Goal: Task Accomplishment & Management: Complete application form

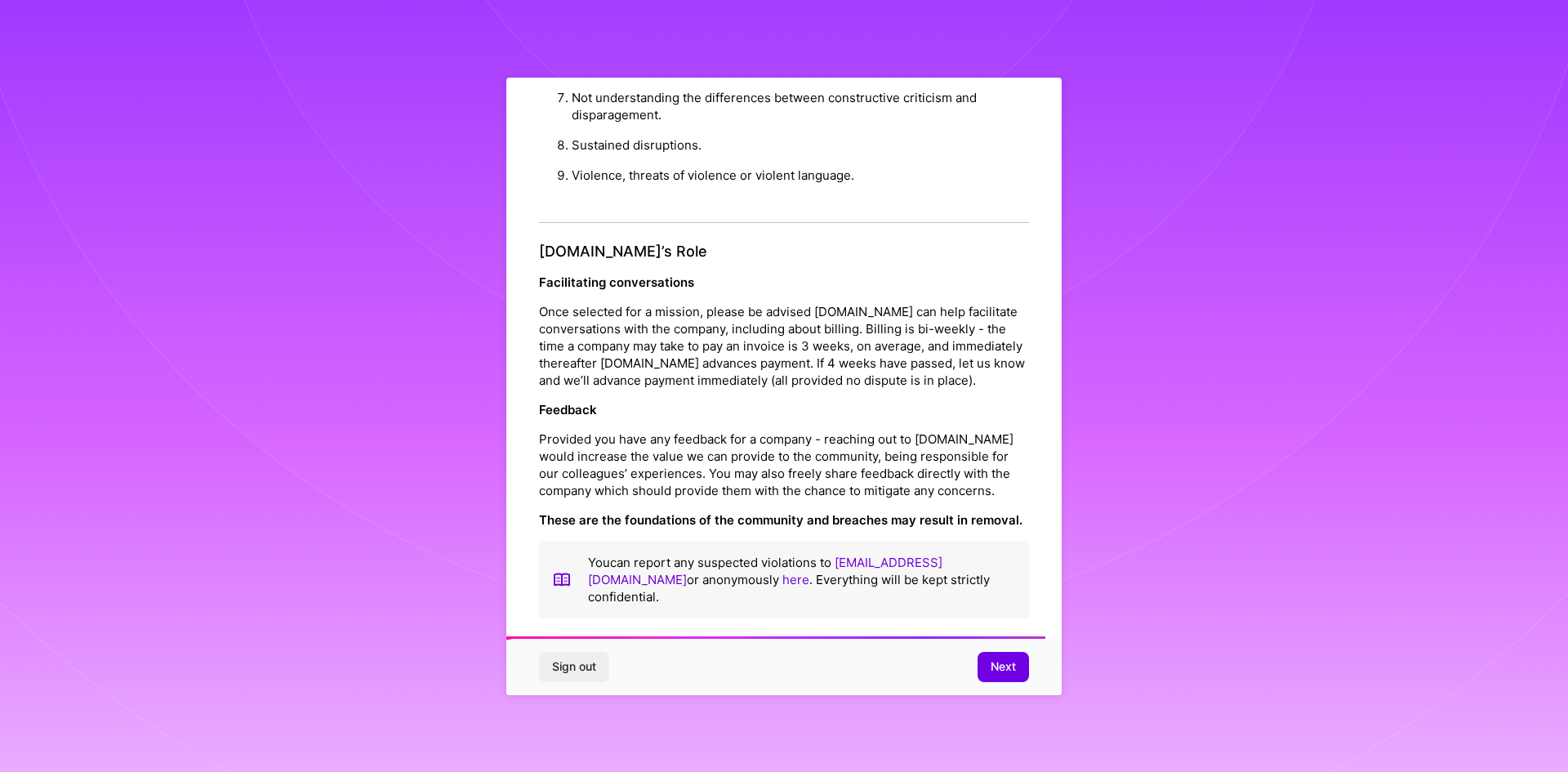
scroll to position [1742, 0]
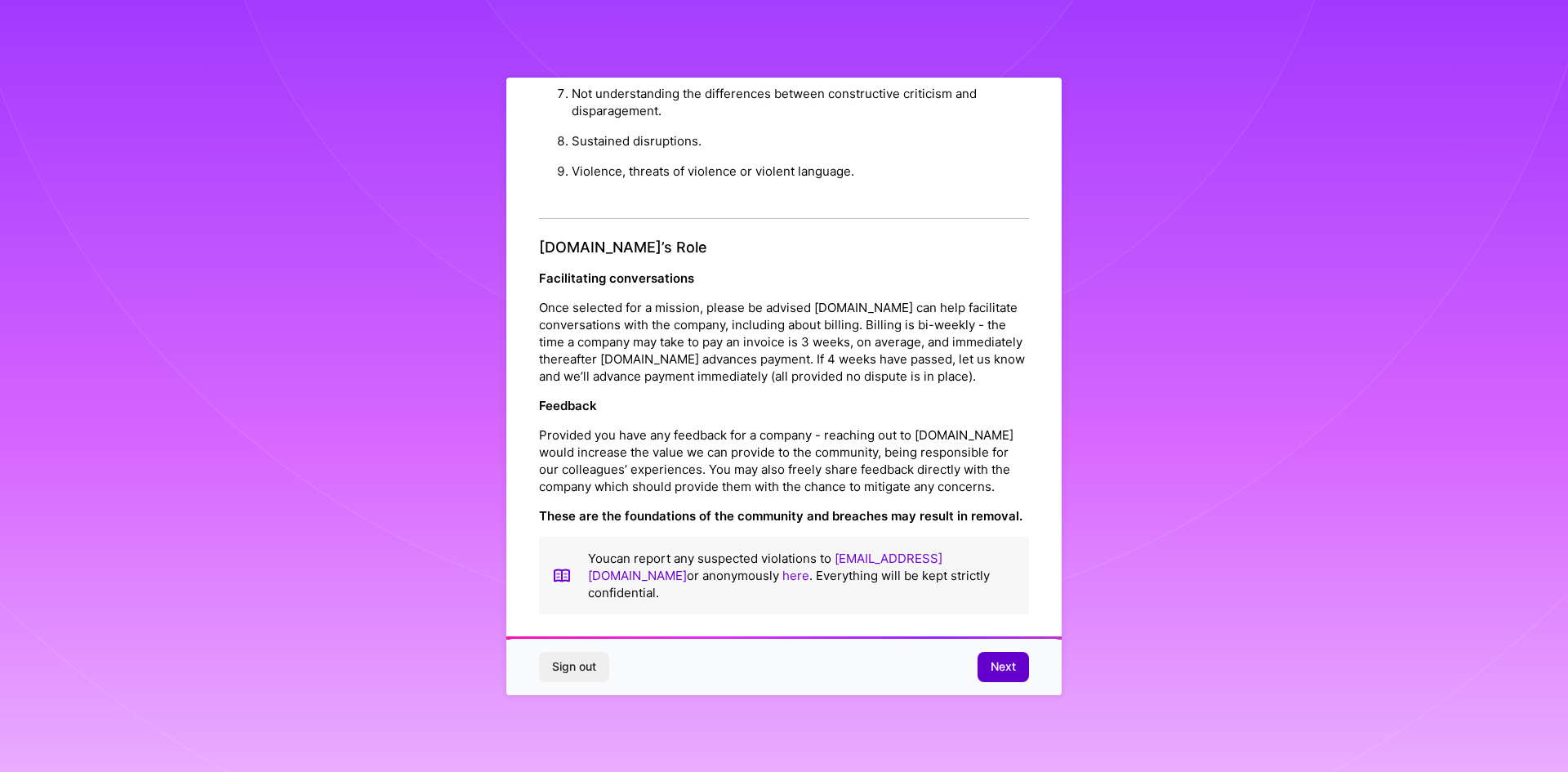
click at [993, 658] on span "Next" at bounding box center [1003, 666] width 25 height 16
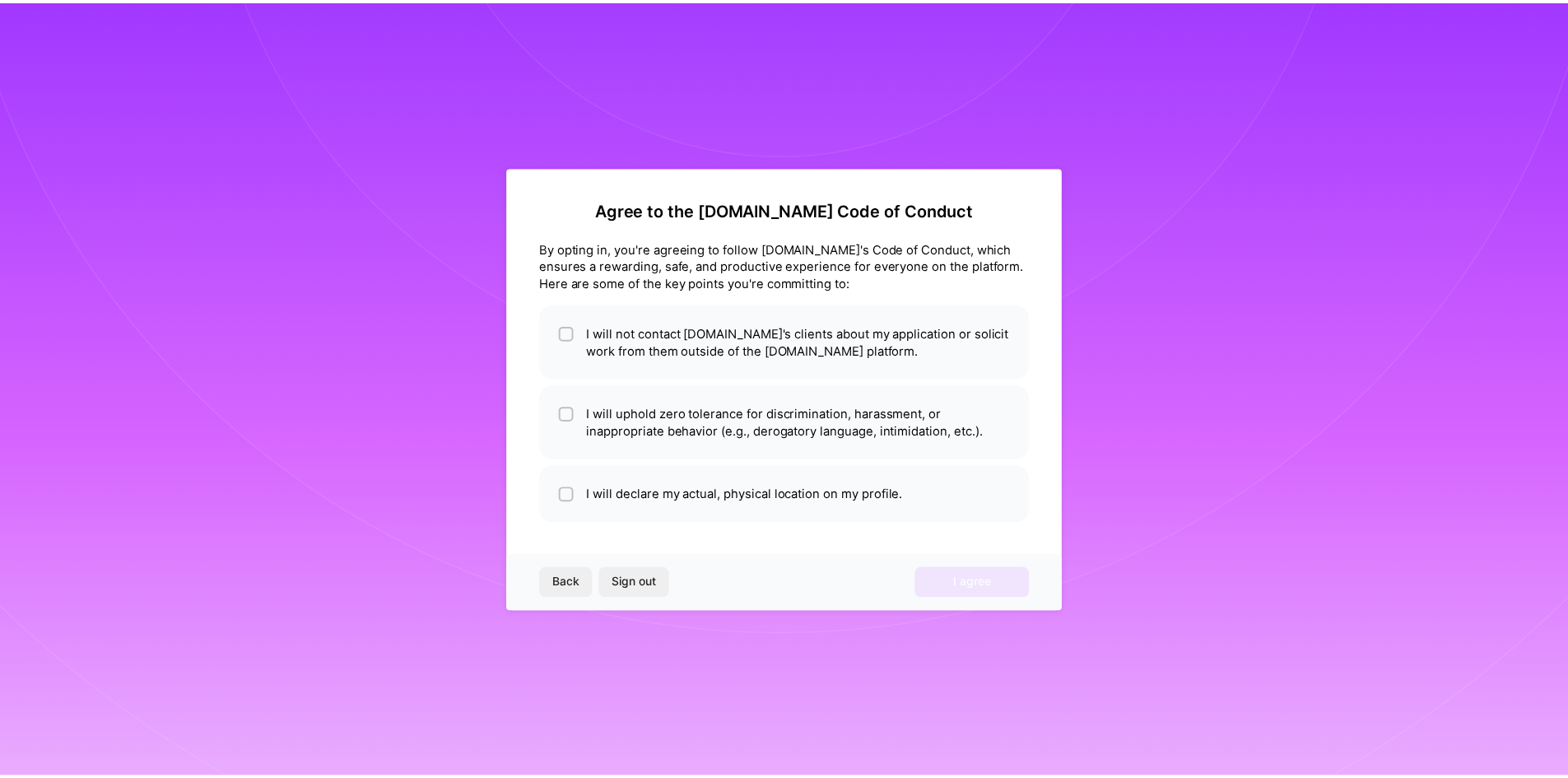
scroll to position [0, 0]
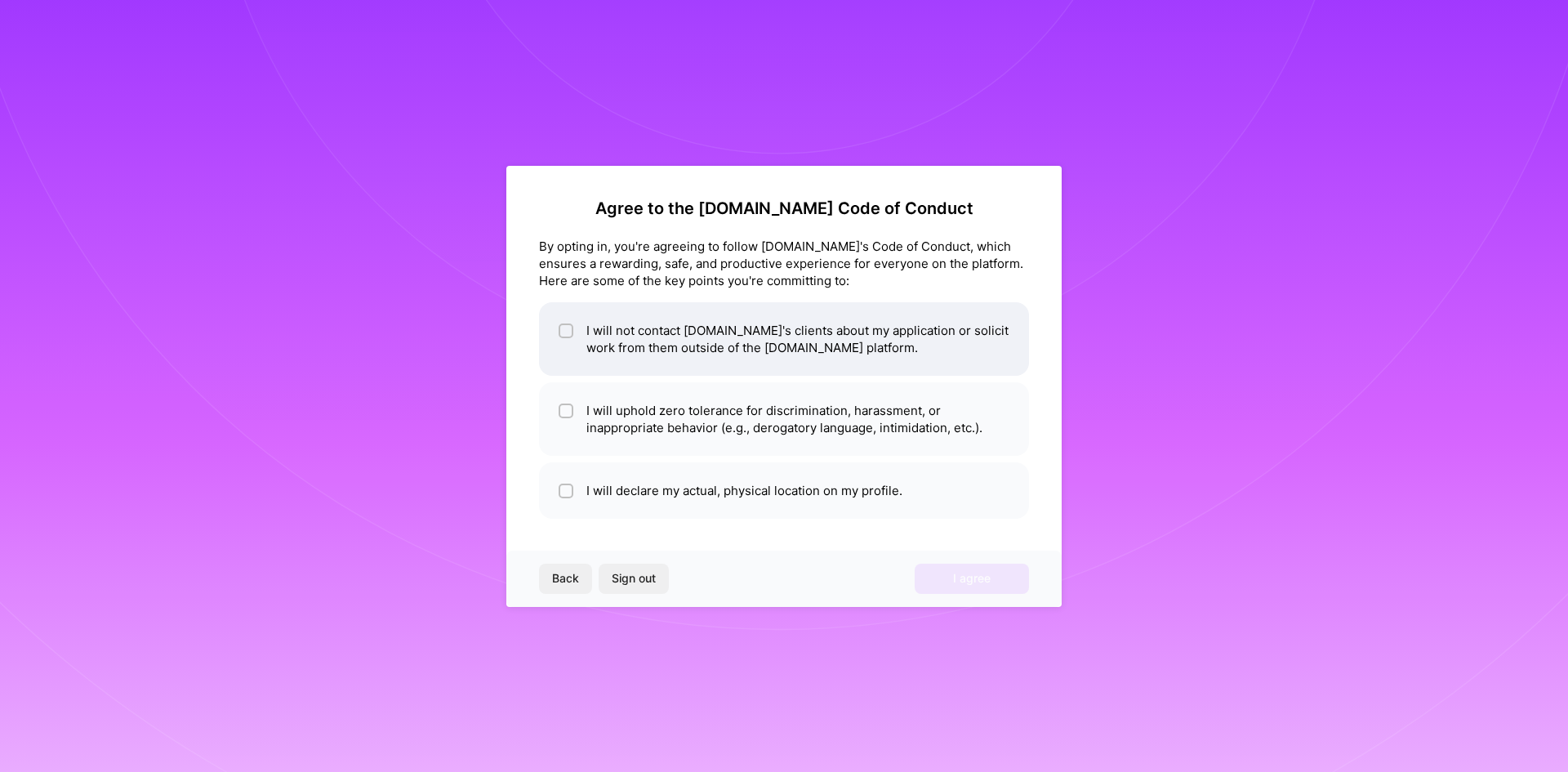
drag, startPoint x: 557, startPoint y: 335, endPoint x: 558, endPoint y: 346, distance: 11.0
click at [556, 335] on li "I will not contact [DOMAIN_NAME]'s clients about my application or solicit work…" at bounding box center [784, 338] width 490 height 73
checkbox input "true"
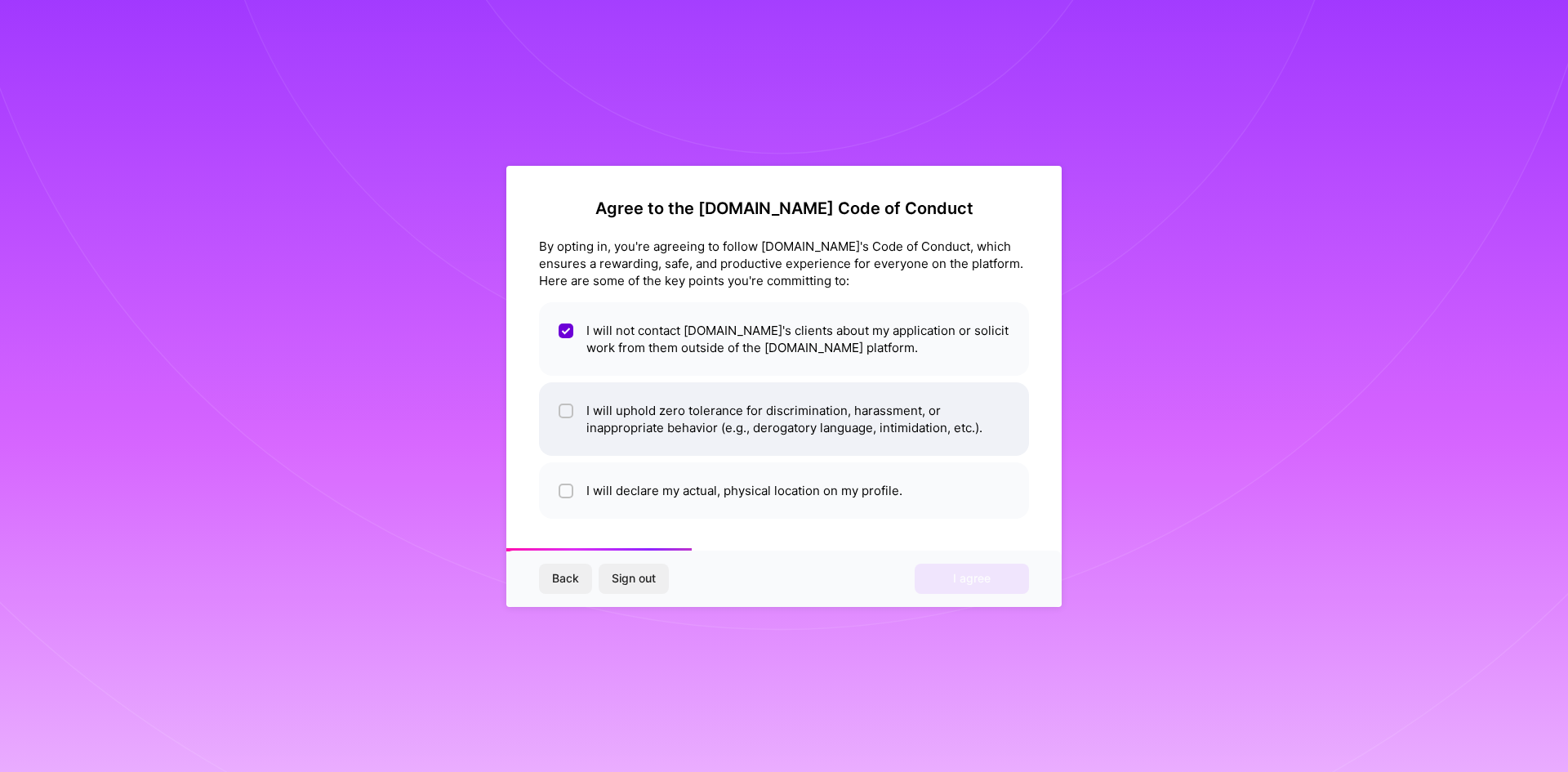
click at [560, 399] on li "I will uphold zero tolerance for discrimination, harassment, or inappropriate b…" at bounding box center [784, 418] width 490 height 73
checkbox input "true"
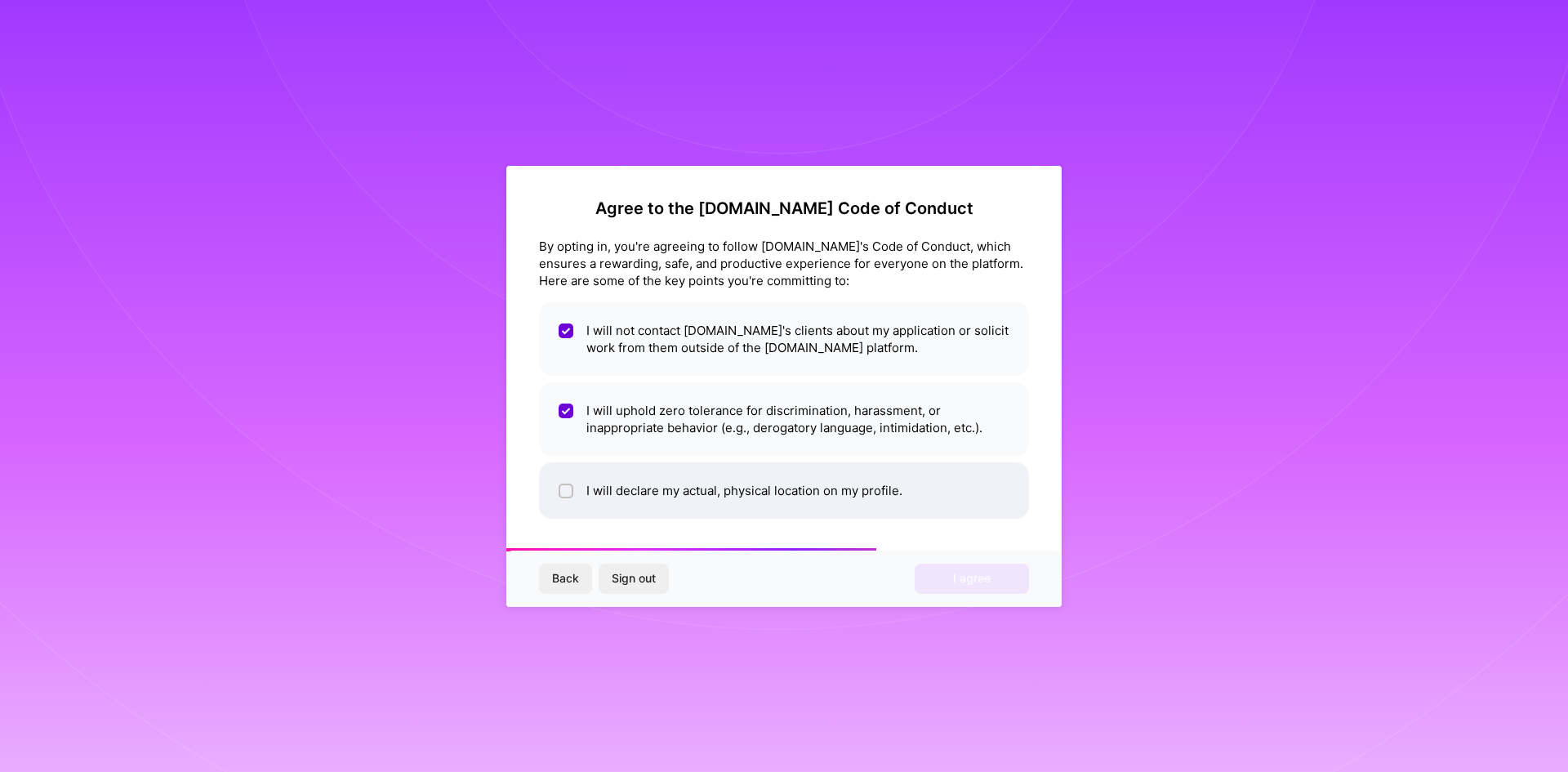
click at [561, 479] on li "I will declare my actual, physical location on my profile." at bounding box center [784, 490] width 490 height 56
checkbox input "true"
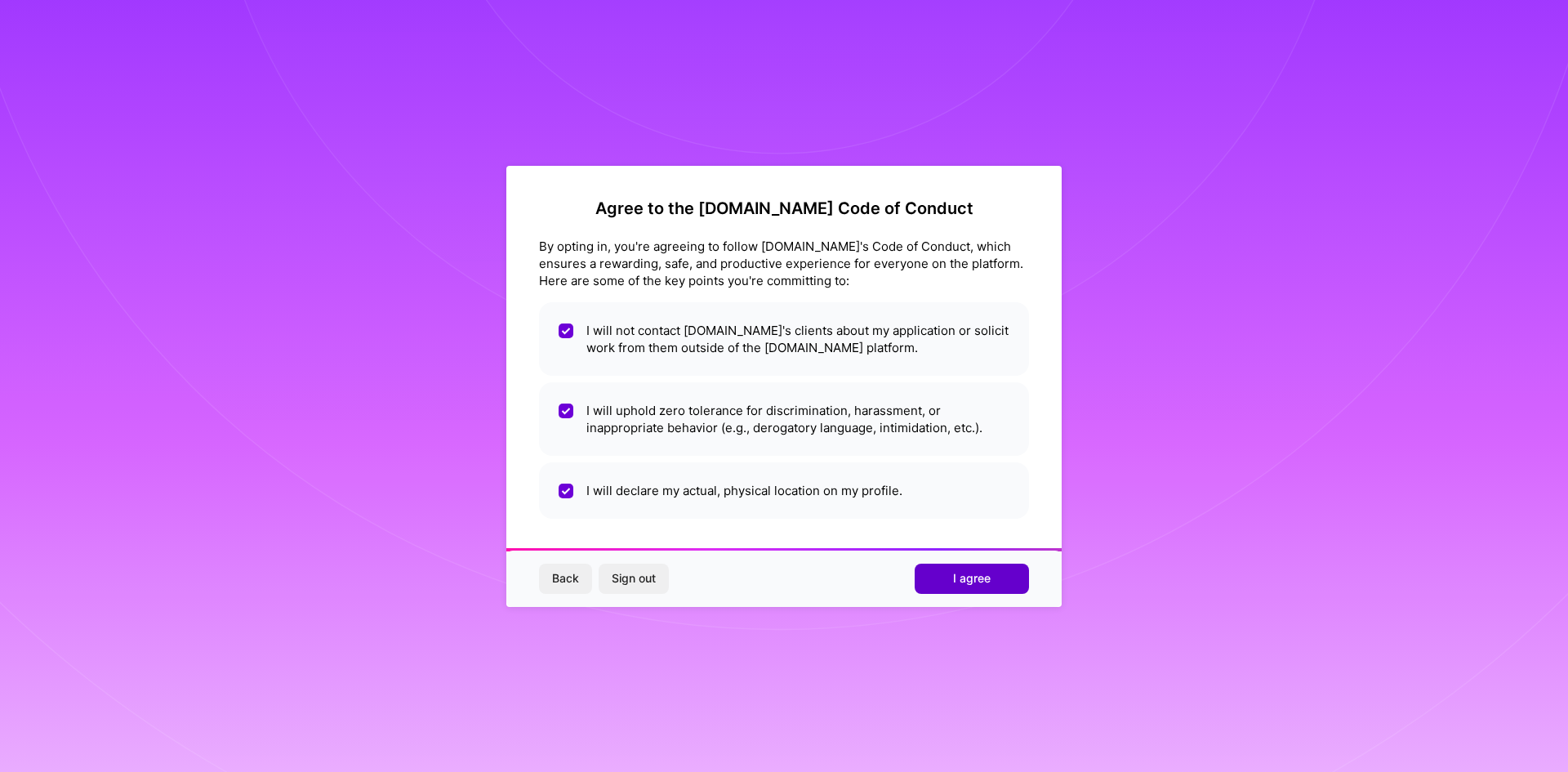
click at [1007, 578] on button "I agree" at bounding box center [971, 578] width 115 height 29
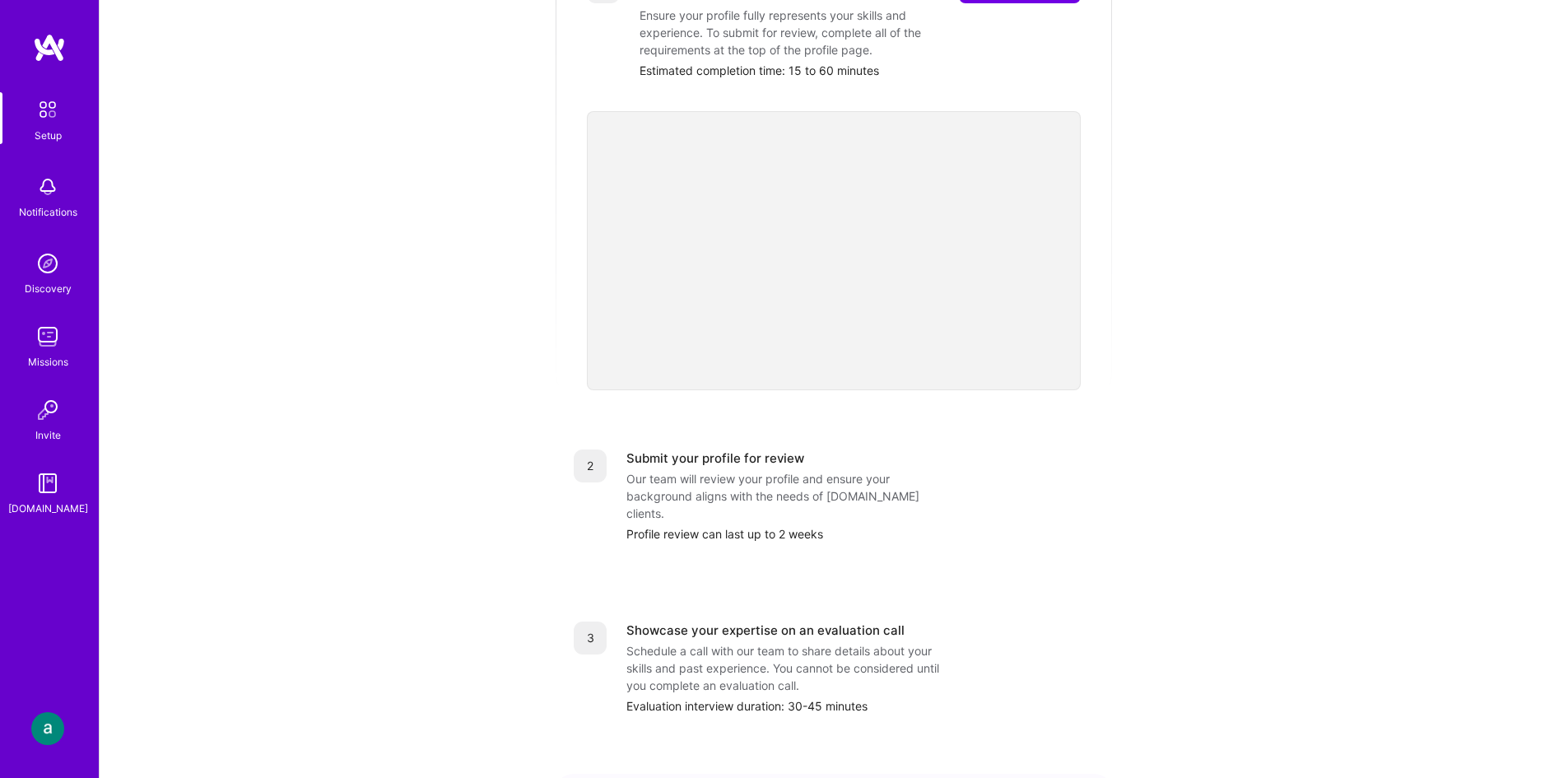
scroll to position [62, 0]
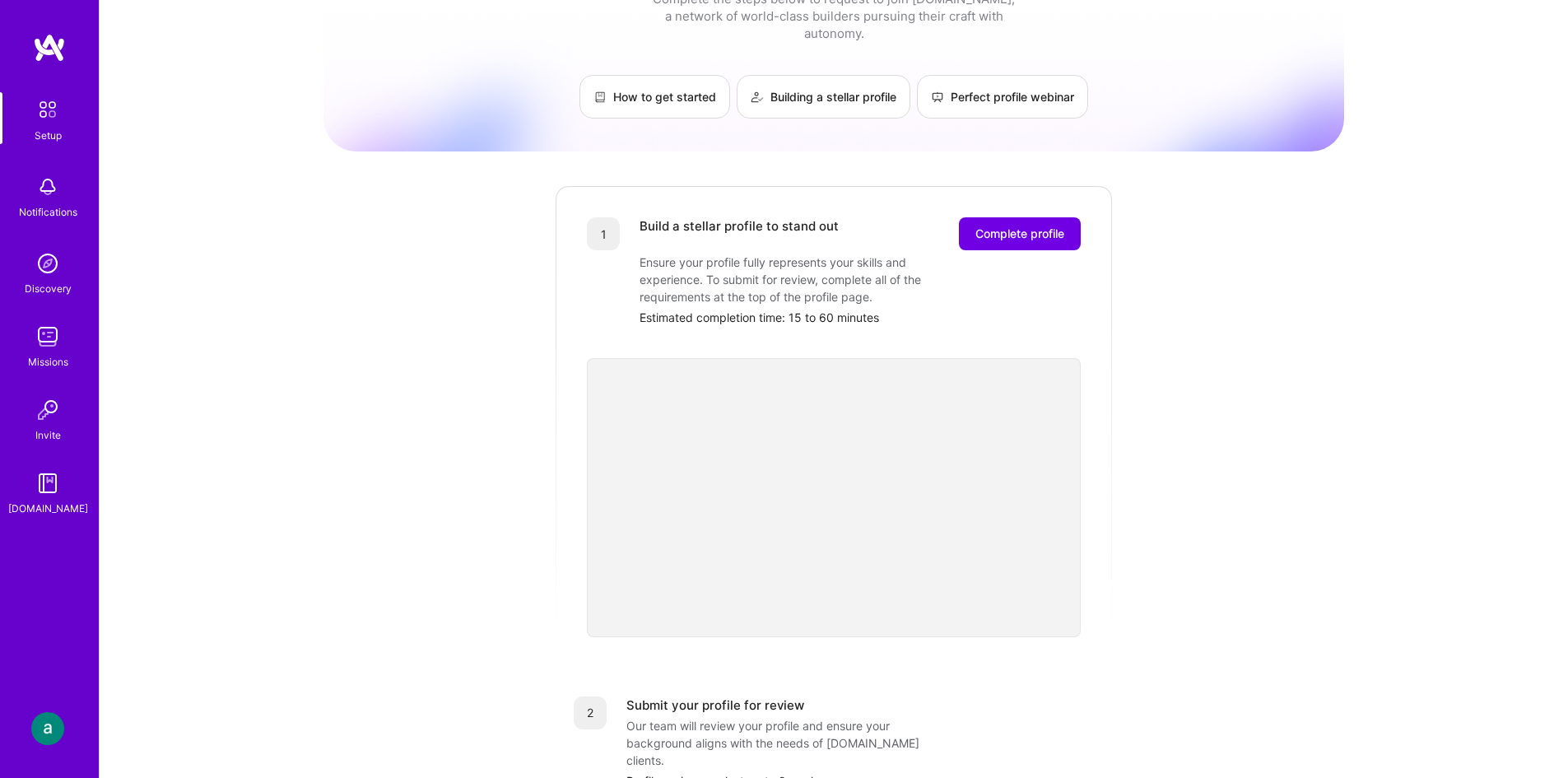
click at [1003, 199] on div "1 Build a stellar profile to stand out Complete profile Ensure your profile ful…" at bounding box center [834, 410] width 560 height 453
click at [999, 225] on span "Complete profile" at bounding box center [1020, 233] width 89 height 17
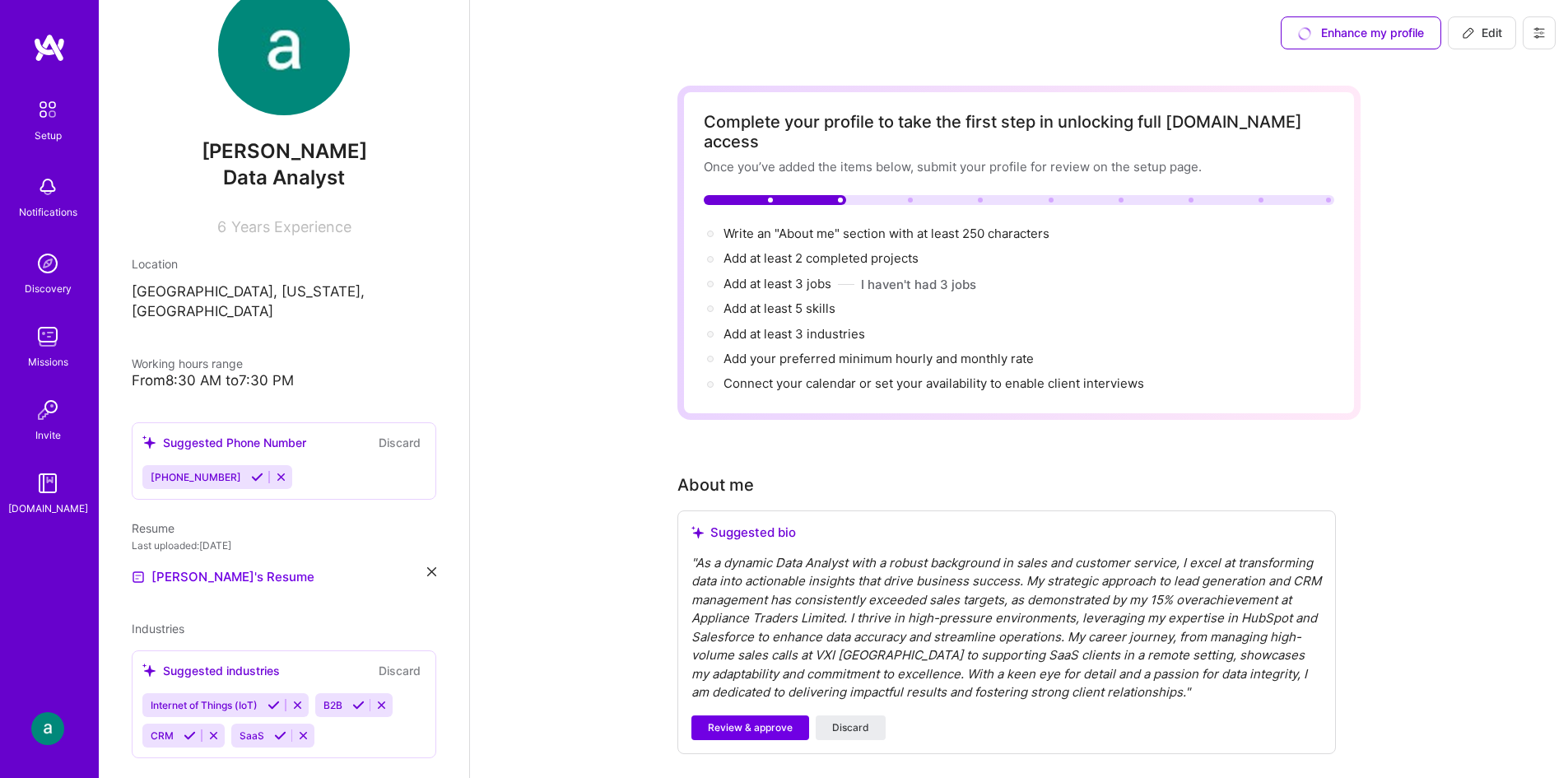
scroll to position [63, 0]
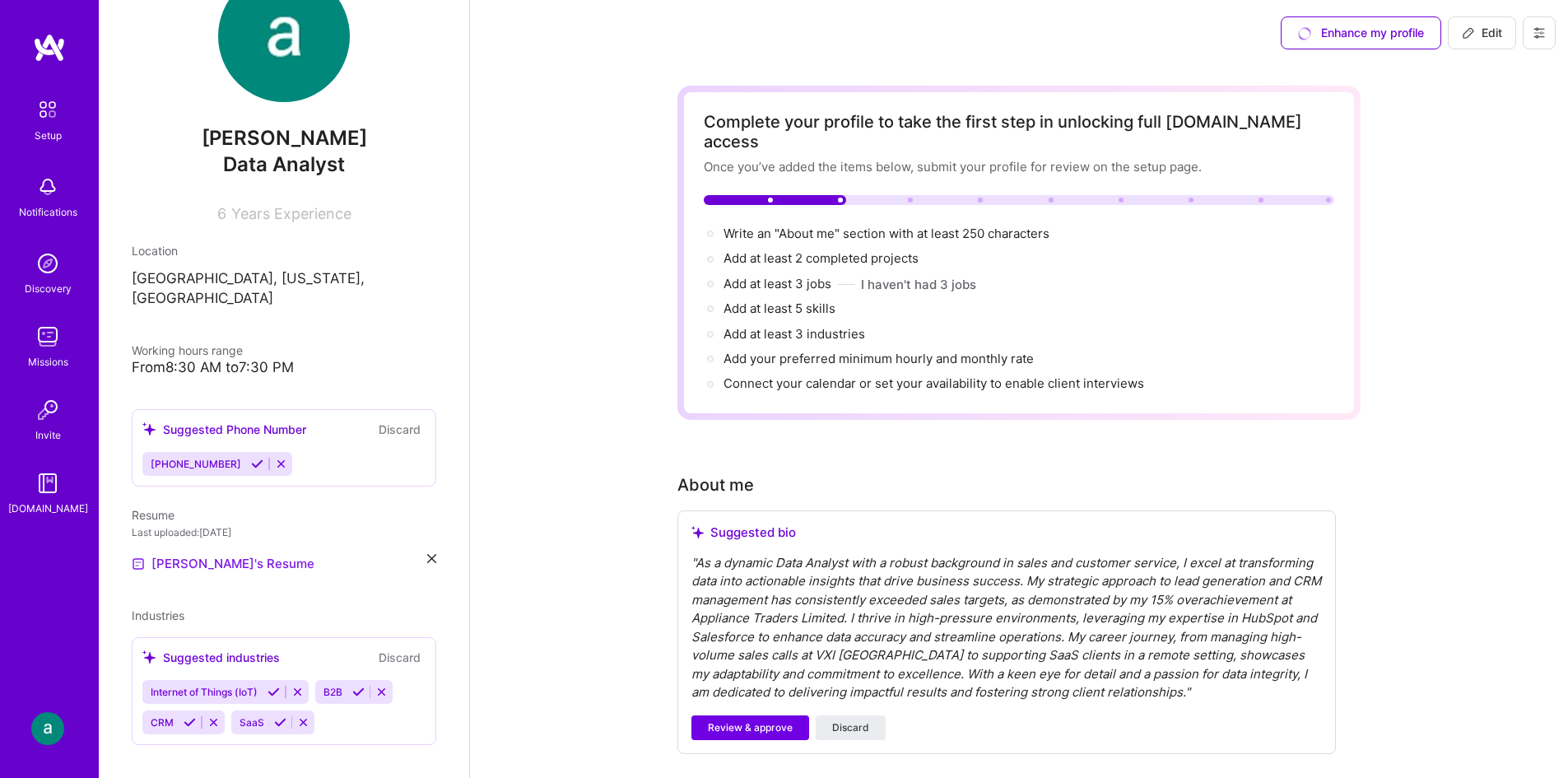
click at [259, 554] on link "[PERSON_NAME]'s Resume" at bounding box center [223, 563] width 183 height 20
click at [305, 278] on p "[GEOGRAPHIC_DATA], [US_STATE], [GEOGRAPHIC_DATA]" at bounding box center [283, 289] width 304 height 39
click at [354, 281] on p "[GEOGRAPHIC_DATA], [US_STATE], [GEOGRAPHIC_DATA]" at bounding box center [283, 289] width 304 height 39
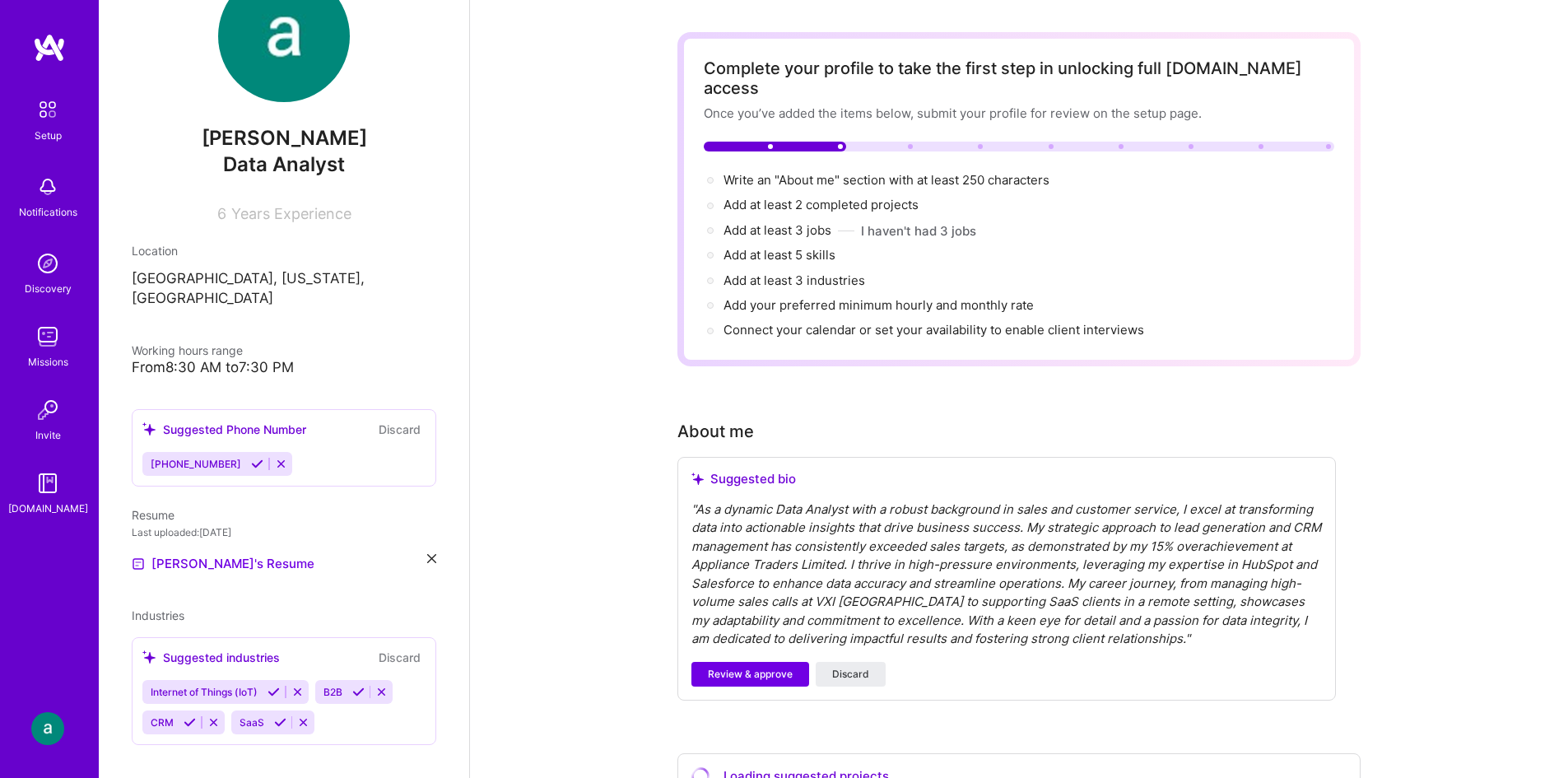
scroll to position [83, 0]
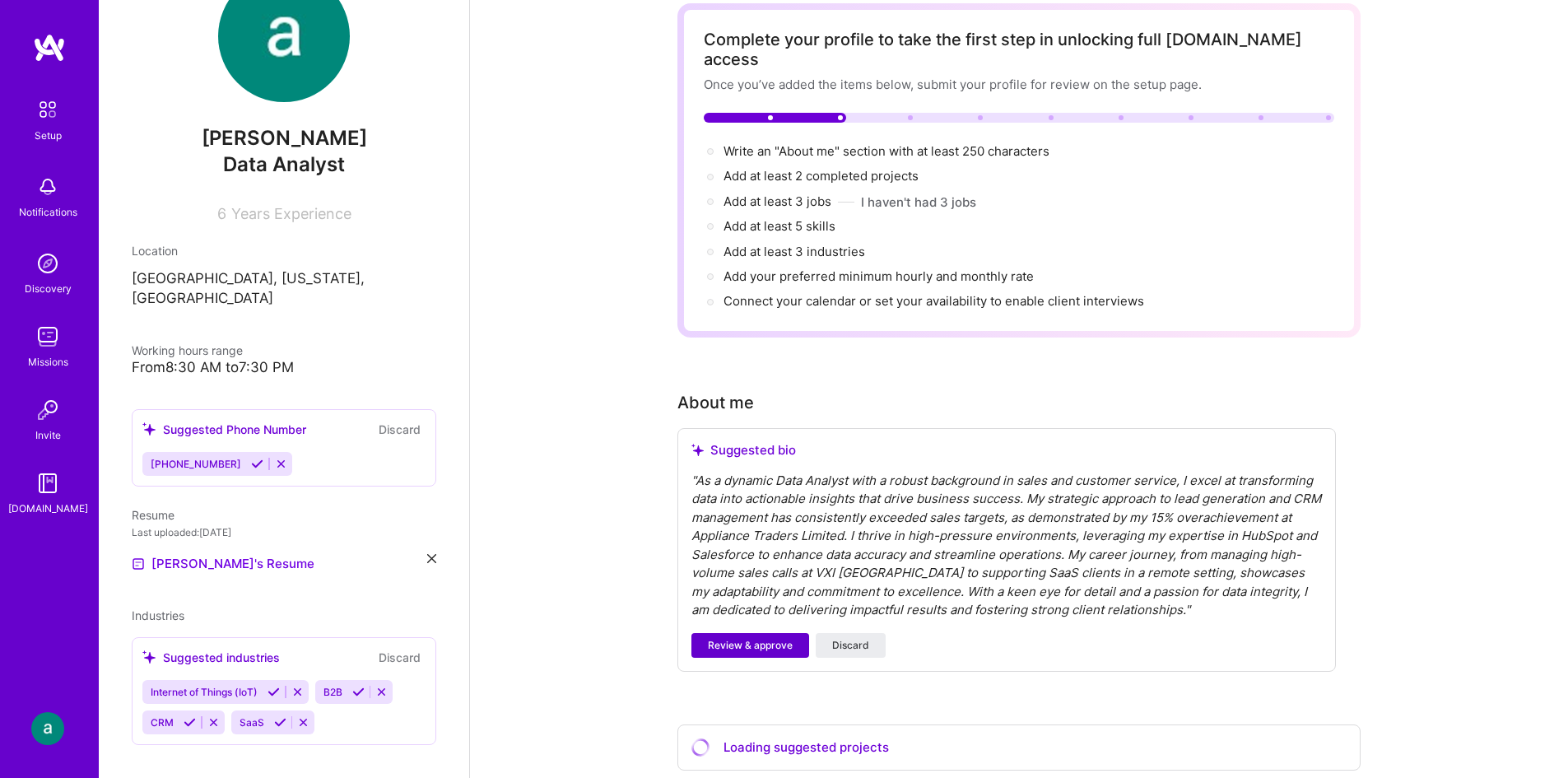
click at [751, 638] on span "Review & approve" at bounding box center [750, 645] width 85 height 15
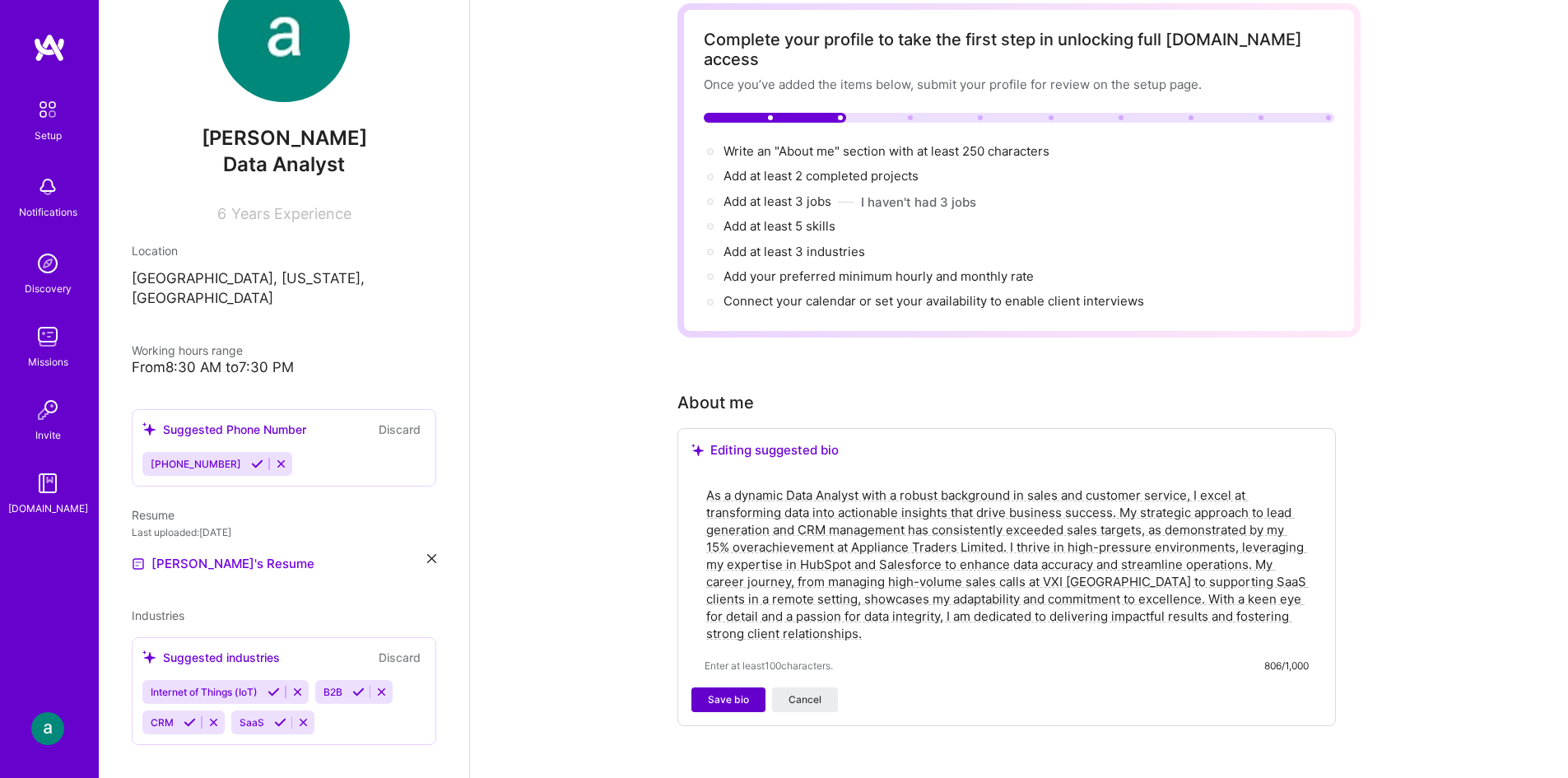
click at [733, 692] on span "Save bio" at bounding box center [728, 699] width 41 height 15
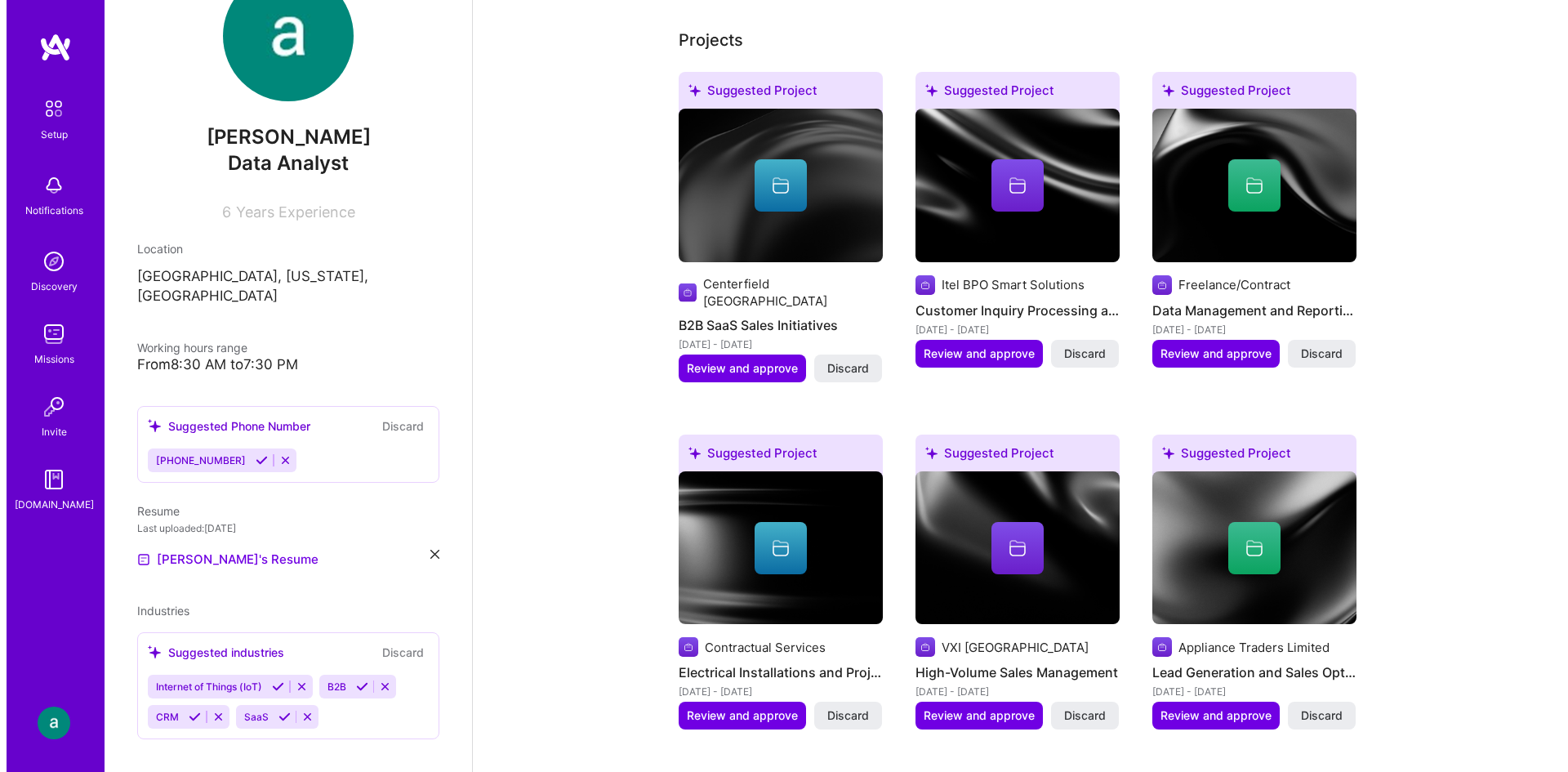
scroll to position [631, 0]
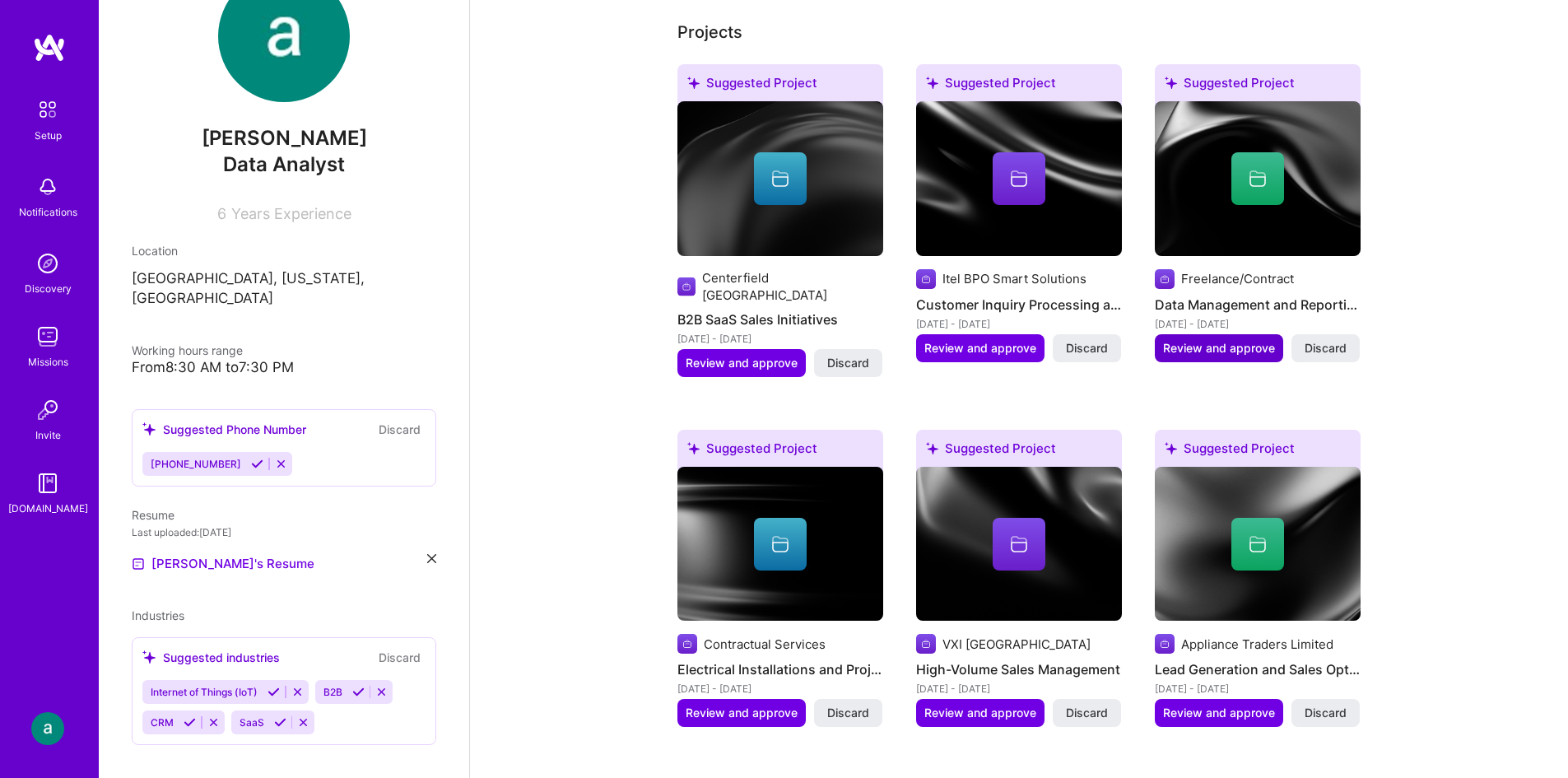
click at [1218, 336] on button "Review and approve" at bounding box center [1219, 348] width 129 height 28
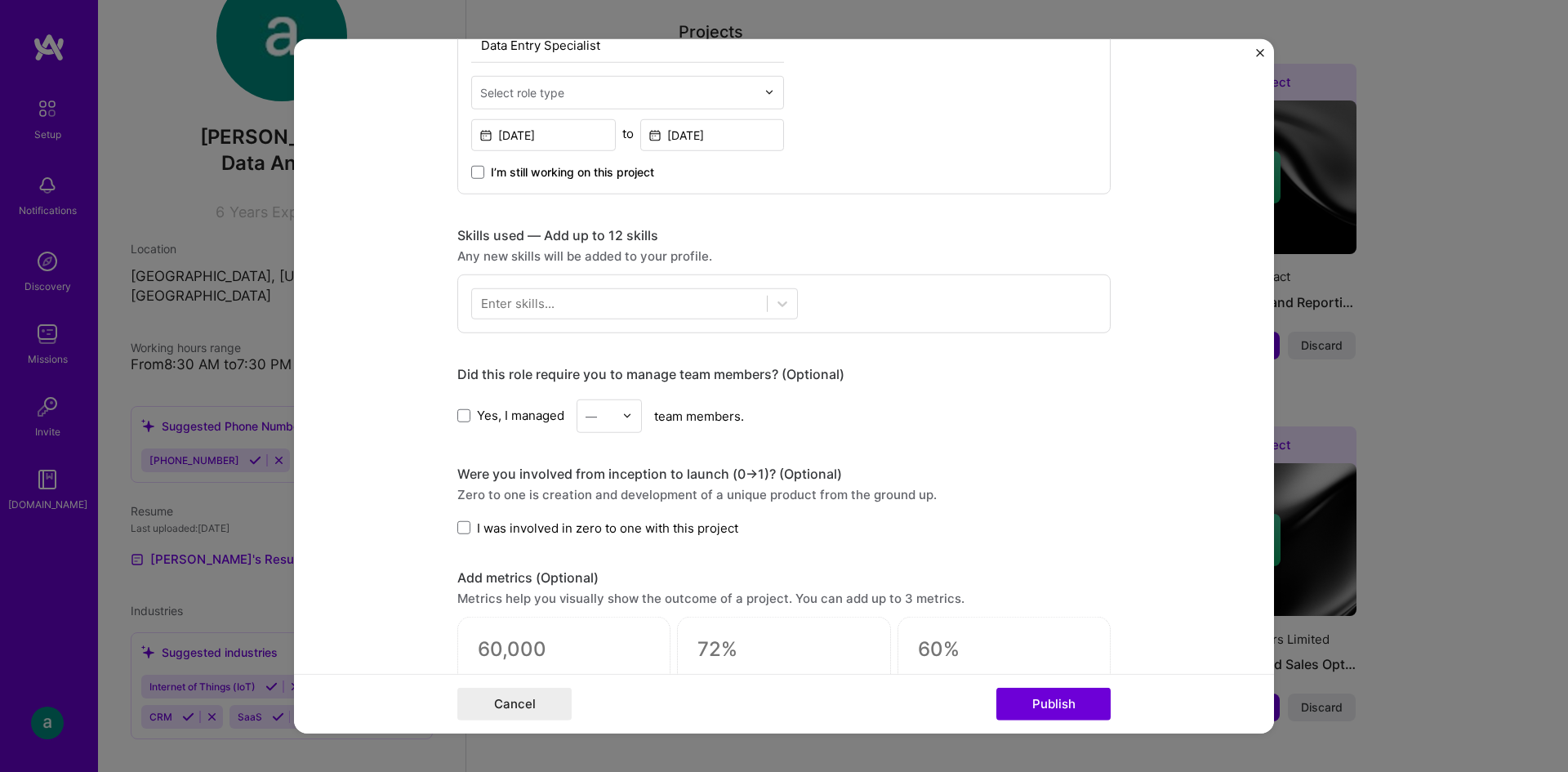
scroll to position [626, 0]
click at [775, 308] on icon at bounding box center [782, 305] width 16 height 16
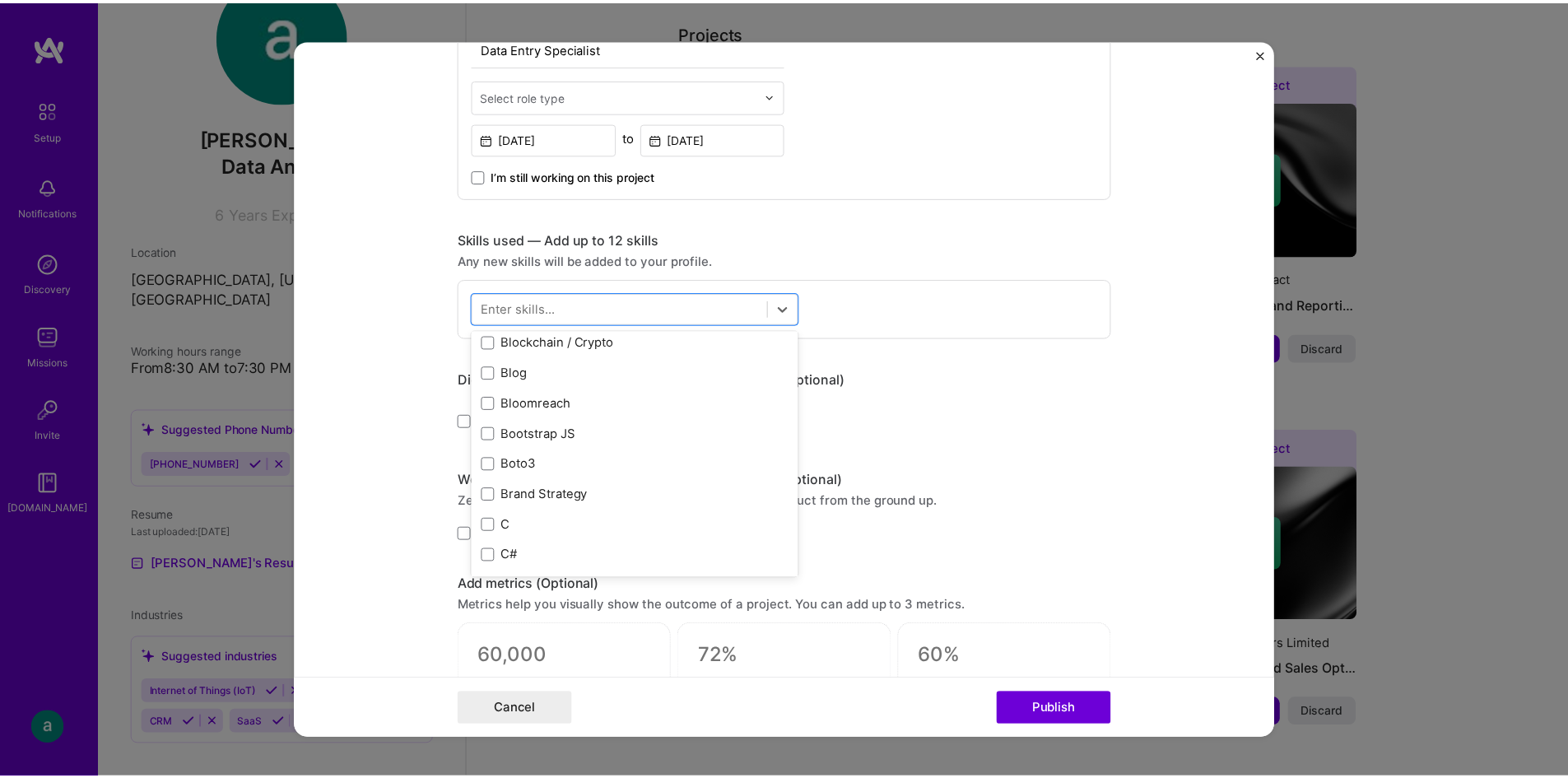
scroll to position [1327, 0]
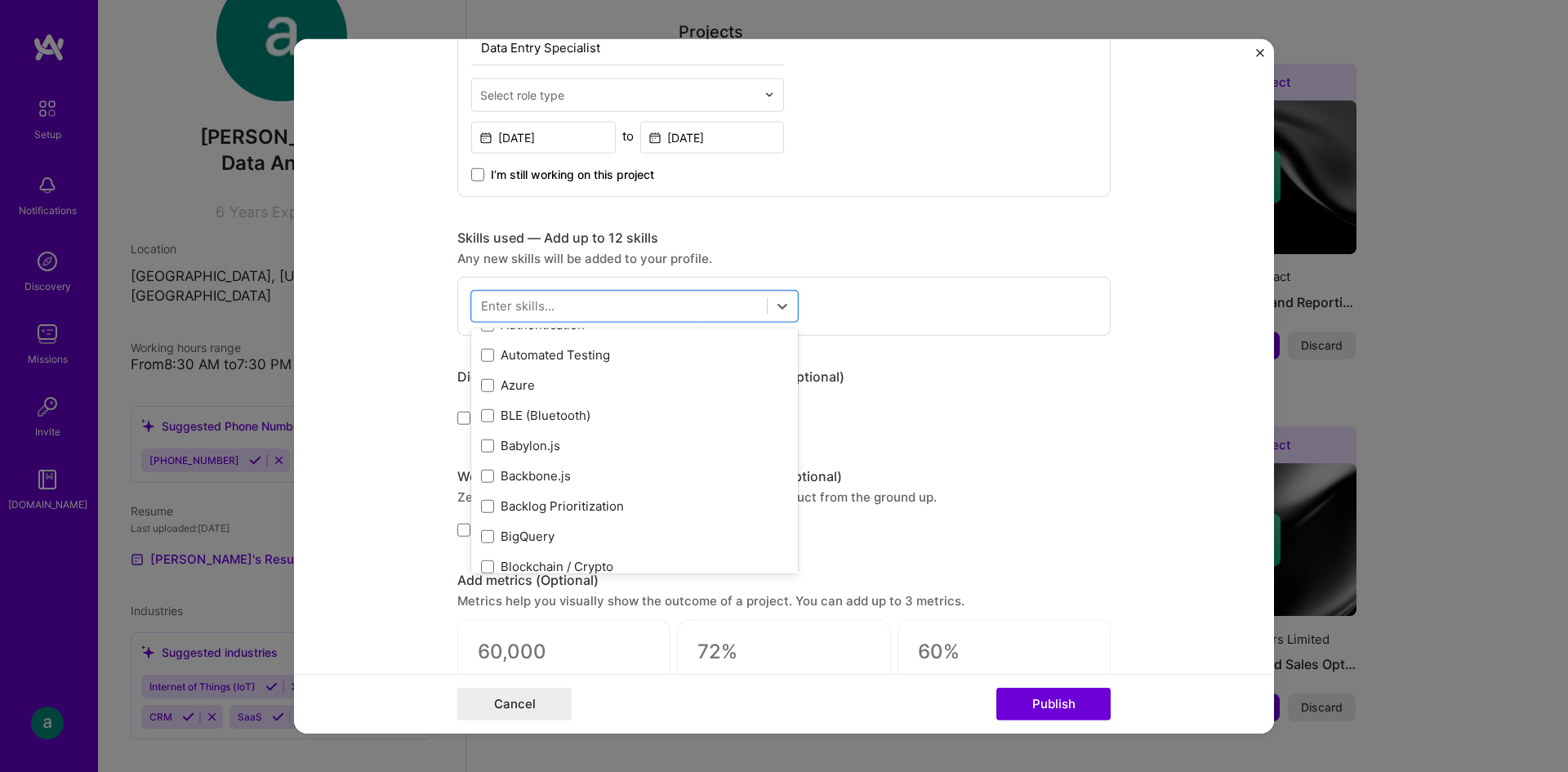
click at [1258, 49] on img "Close" at bounding box center [1259, 52] width 8 height 8
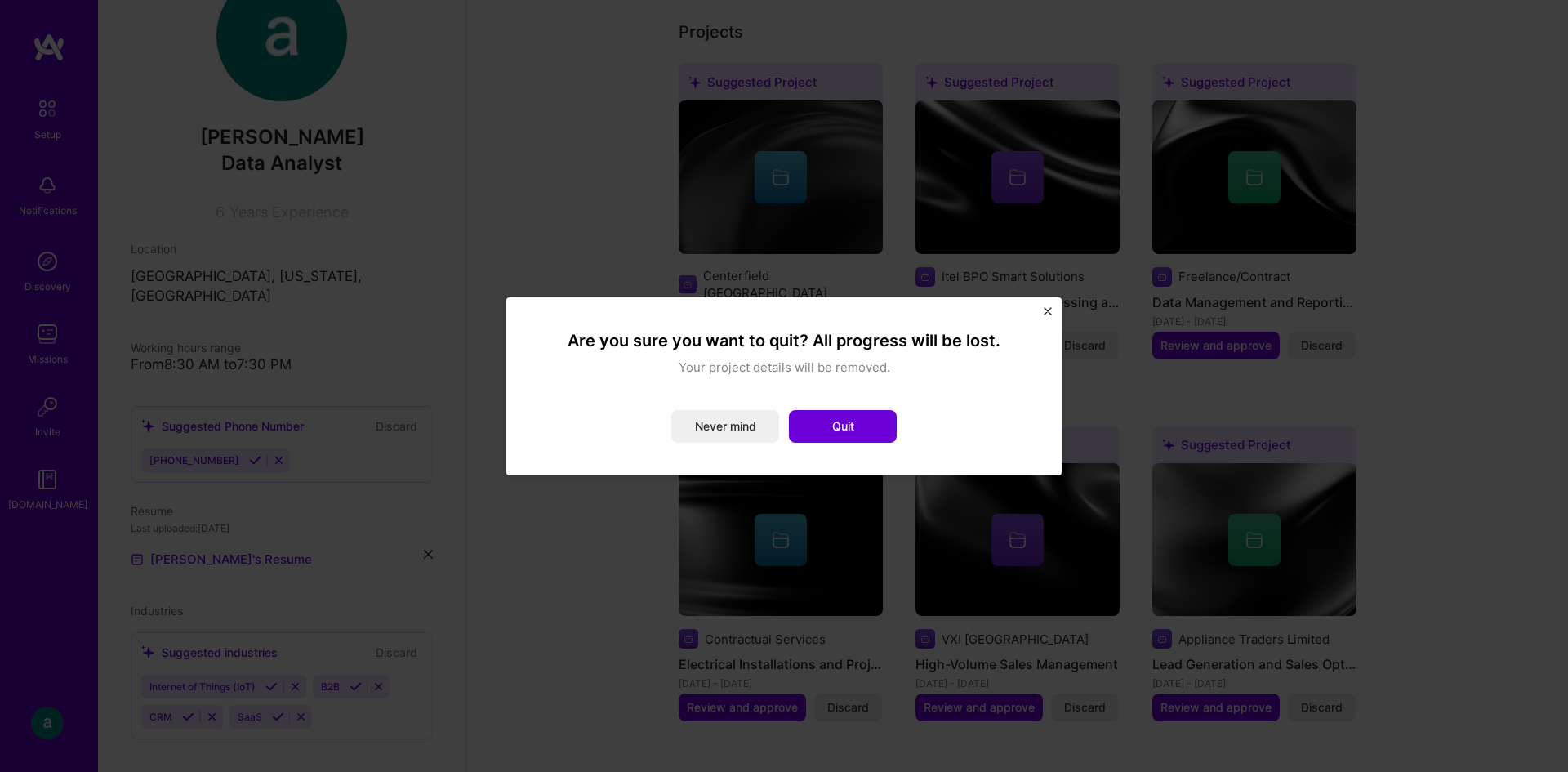
click at [1046, 314] on img "Close" at bounding box center [1047, 311] width 8 height 8
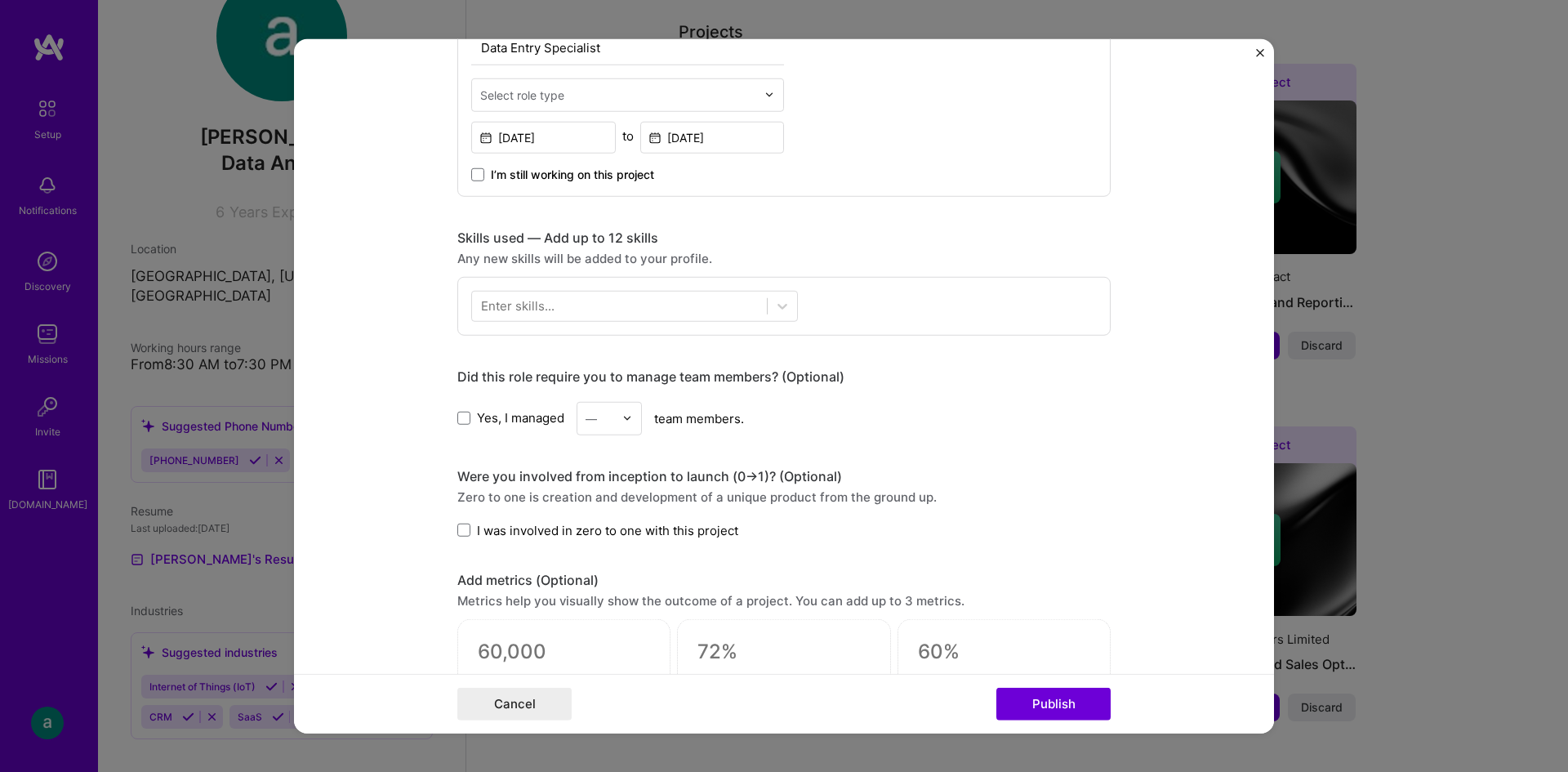
click at [1252, 47] on form "Editing suggested project This project is suggested based on your LinkedIn, res…" at bounding box center [784, 386] width 980 height 695
click at [1258, 50] on img "Close" at bounding box center [1259, 52] width 8 height 8
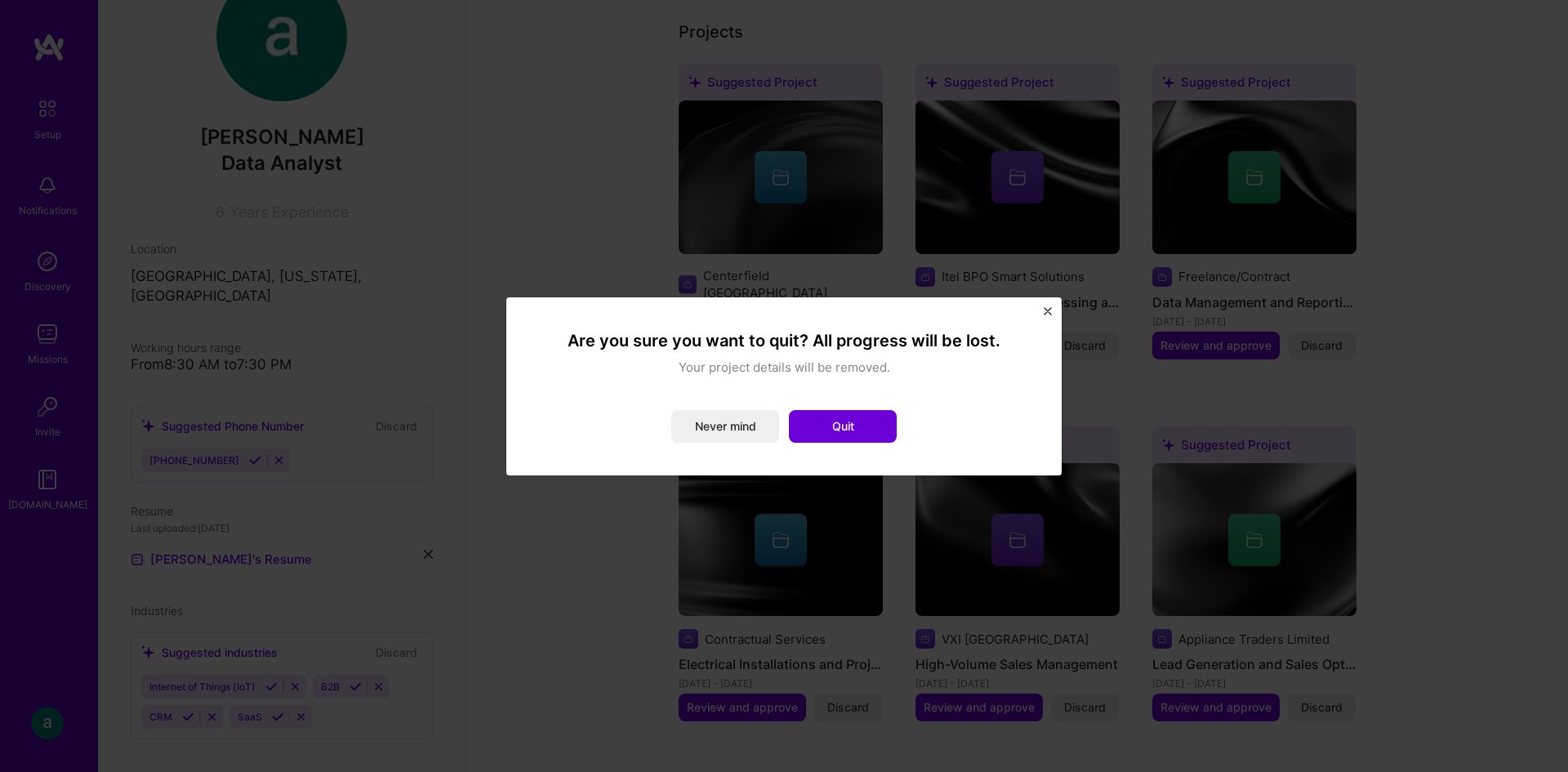
click at [870, 447] on div "Are you sure you want to quit? All progress will be lost. Your project details …" at bounding box center [784, 386] width 516 height 139
click at [870, 424] on button "Quit" at bounding box center [843, 426] width 108 height 33
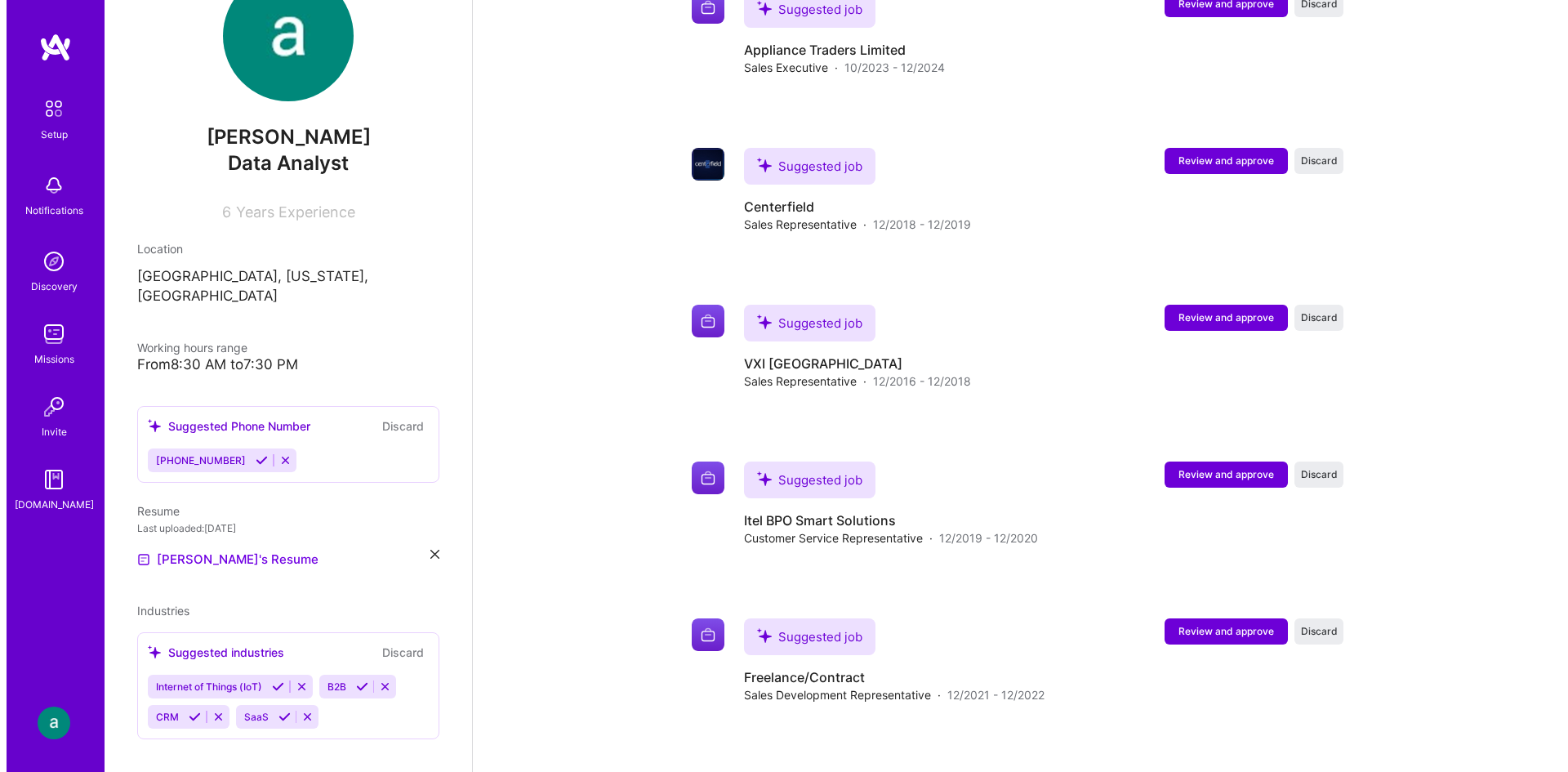
scroll to position [1894, 0]
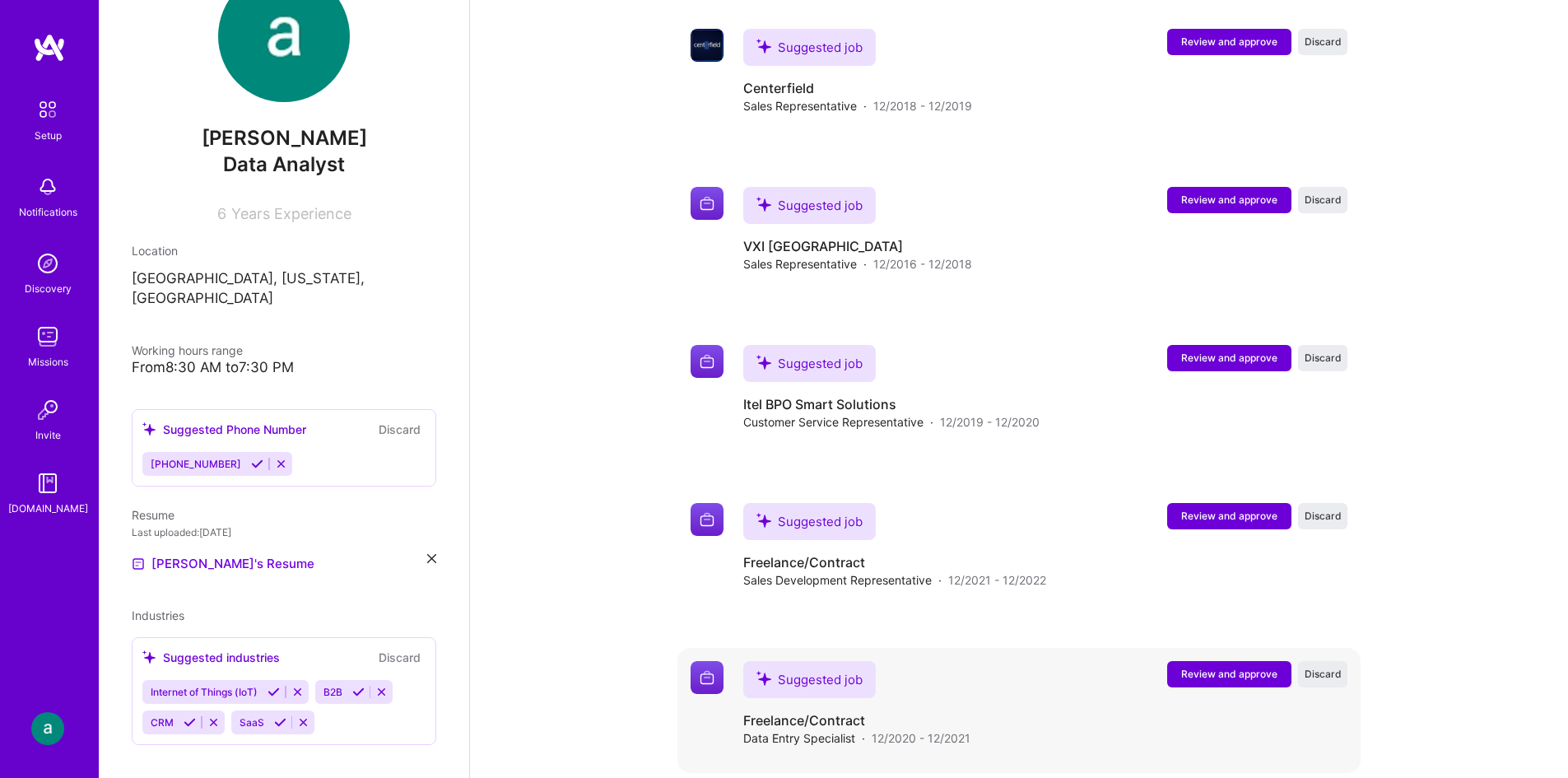
click at [1255, 667] on span "Review and approve" at bounding box center [1229, 674] width 96 height 14
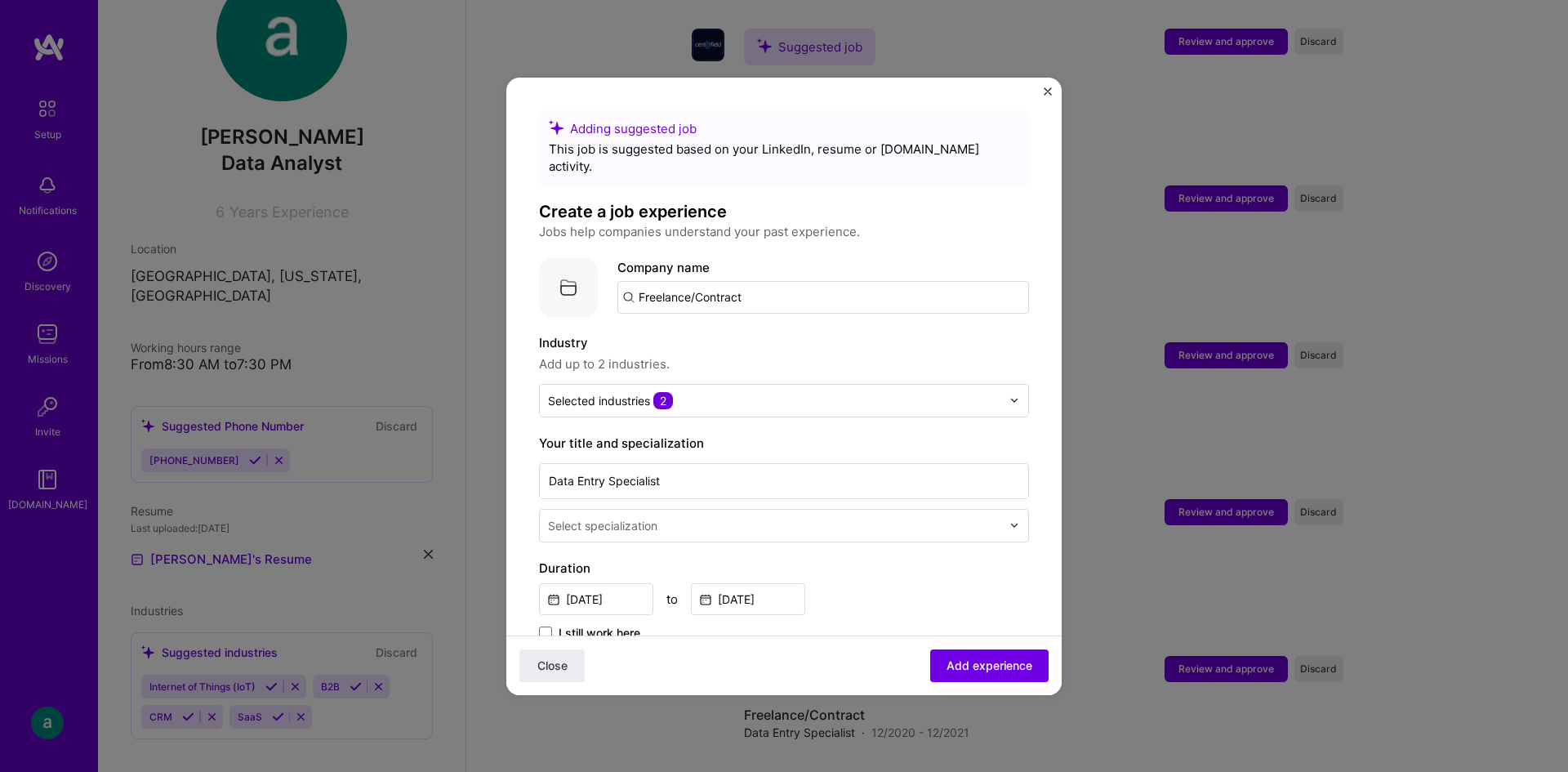
click at [781, 281] on input "Freelance/Contract" at bounding box center [823, 298] width 411 height 33
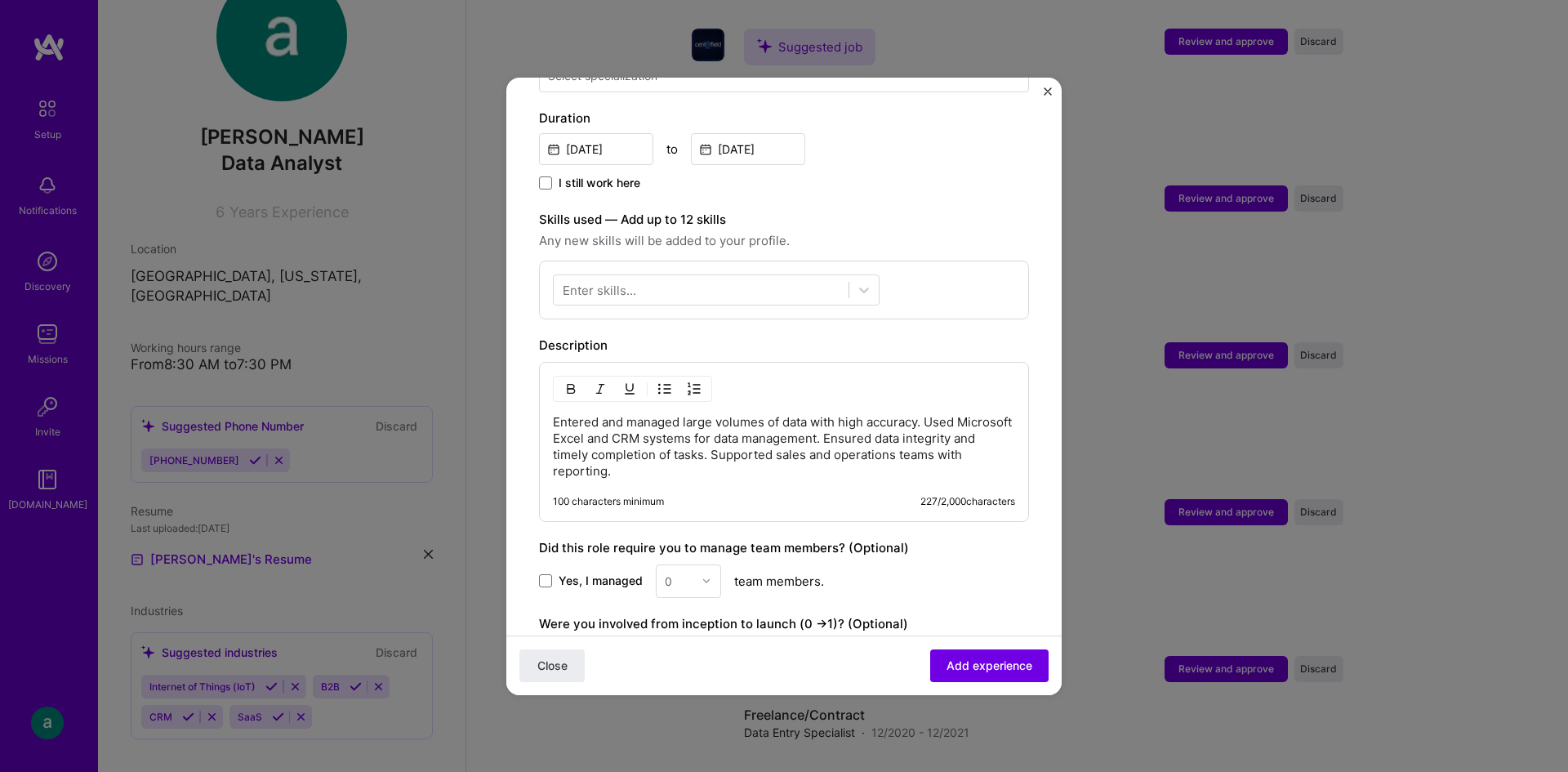
scroll to position [531, 0]
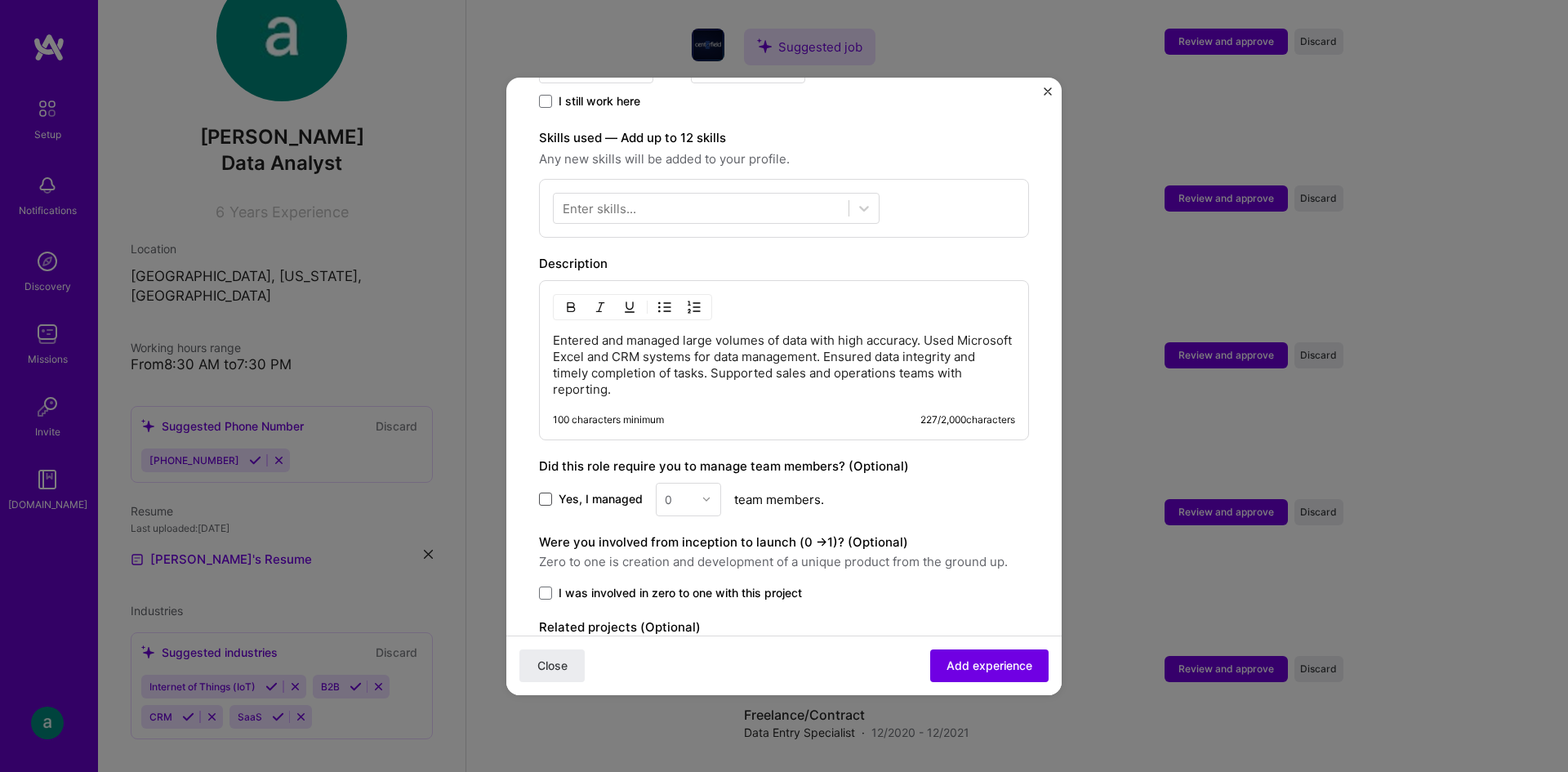
click at [547, 493] on span at bounding box center [545, 499] width 13 height 13
click at [0, 0] on input "Yes, I managed" at bounding box center [0, 0] width 0 height 0
click at [703, 484] on div at bounding box center [711, 499] width 19 height 32
click at [681, 649] on div "5" at bounding box center [688, 663] width 55 height 30
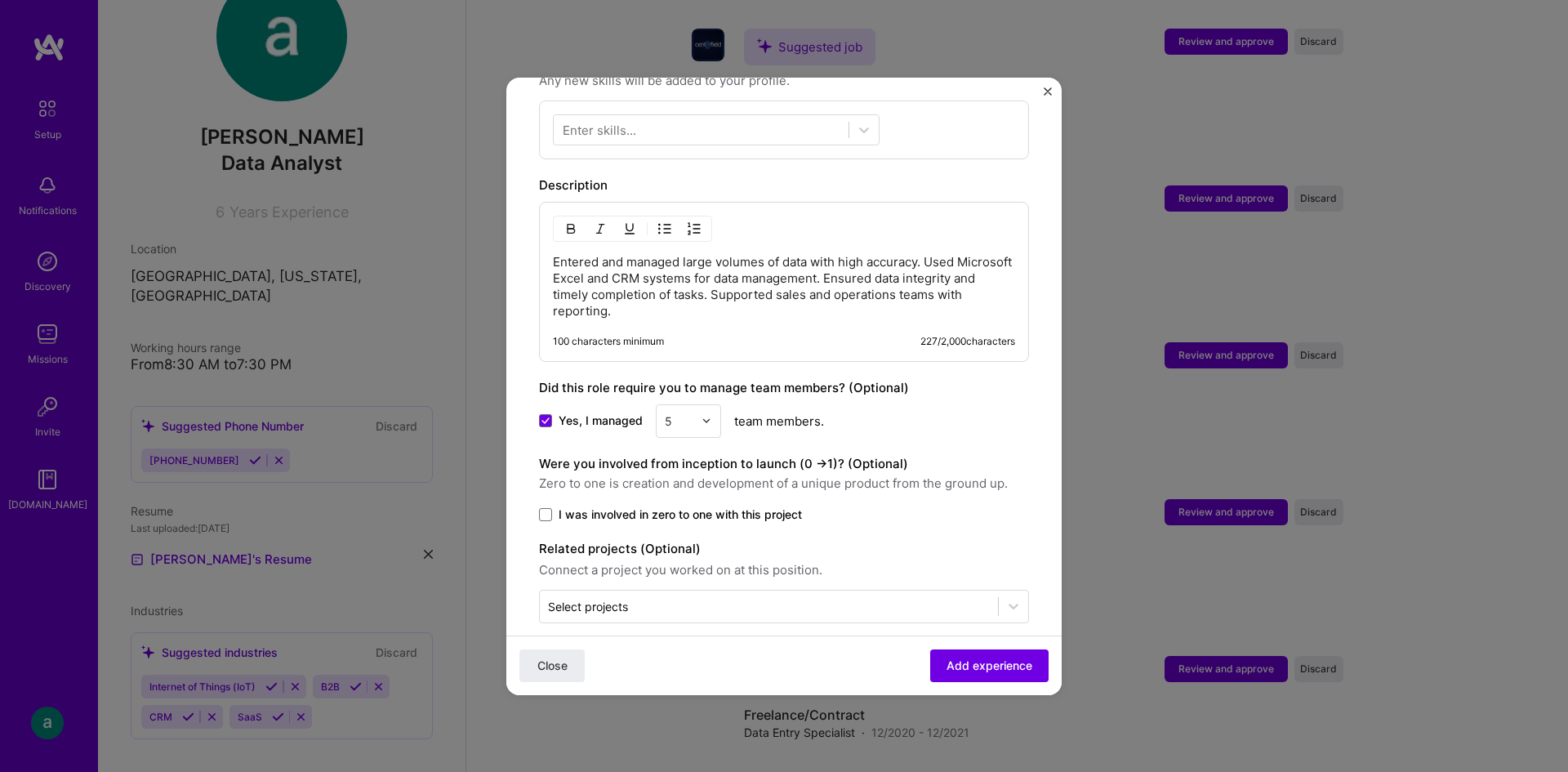
scroll to position [613, 0]
click at [631, 594] on input "text" at bounding box center [768, 603] width 442 height 17
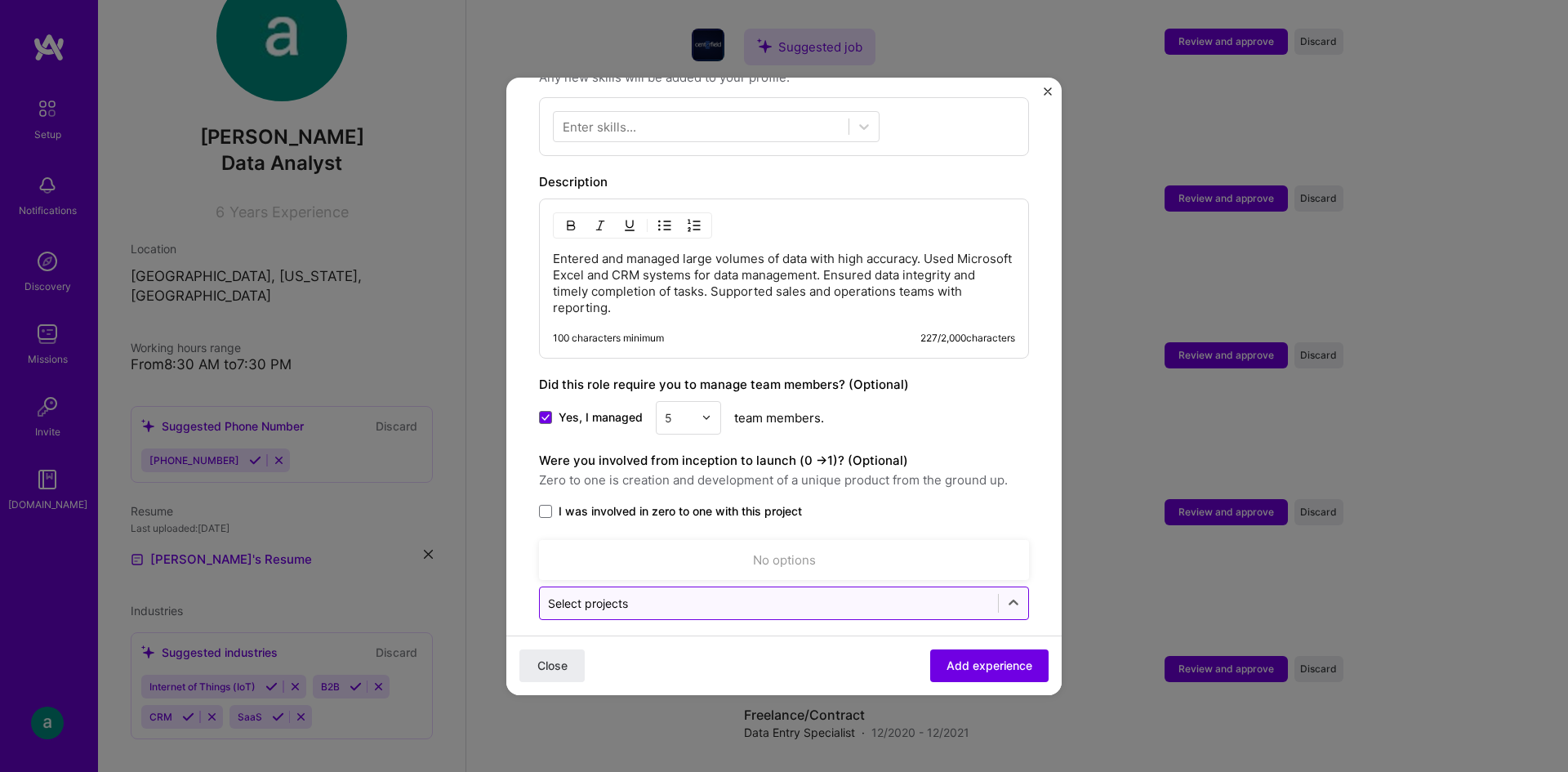
click at [631, 594] on input "text" at bounding box center [768, 603] width 442 height 17
click at [1006, 594] on icon at bounding box center [1013, 602] width 16 height 16
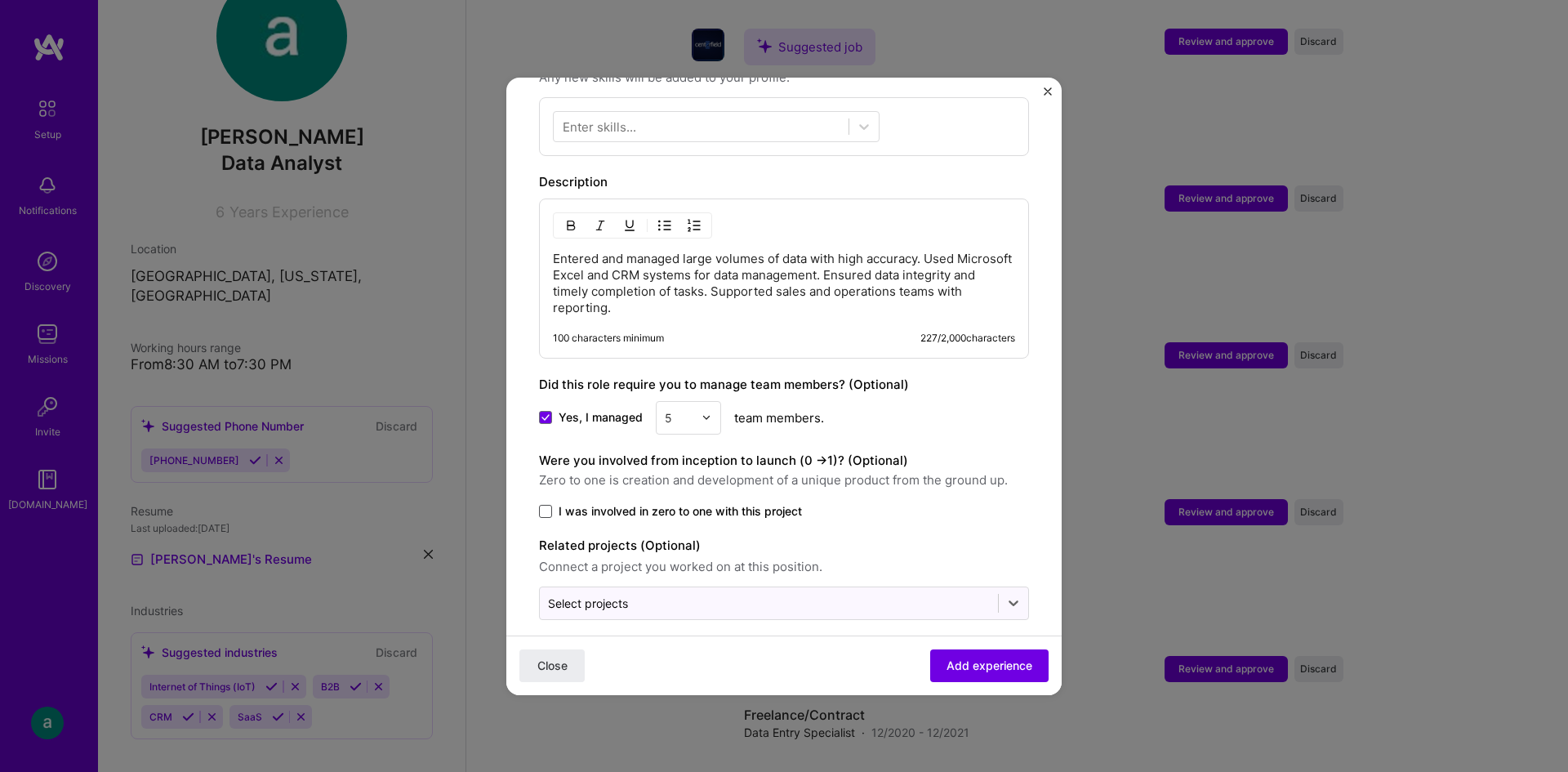
click at [541, 505] on span at bounding box center [545, 511] width 13 height 13
click at [0, 0] on input "I was involved in zero to one with this project" at bounding box center [0, 0] width 0 height 0
click at [542, 508] on icon at bounding box center [545, 512] width 8 height 7
click at [0, 0] on input "I was involved in zero to one with this project" at bounding box center [0, 0] width 0 height 0
click at [982, 668] on span "Add experience" at bounding box center [988, 664] width 85 height 16
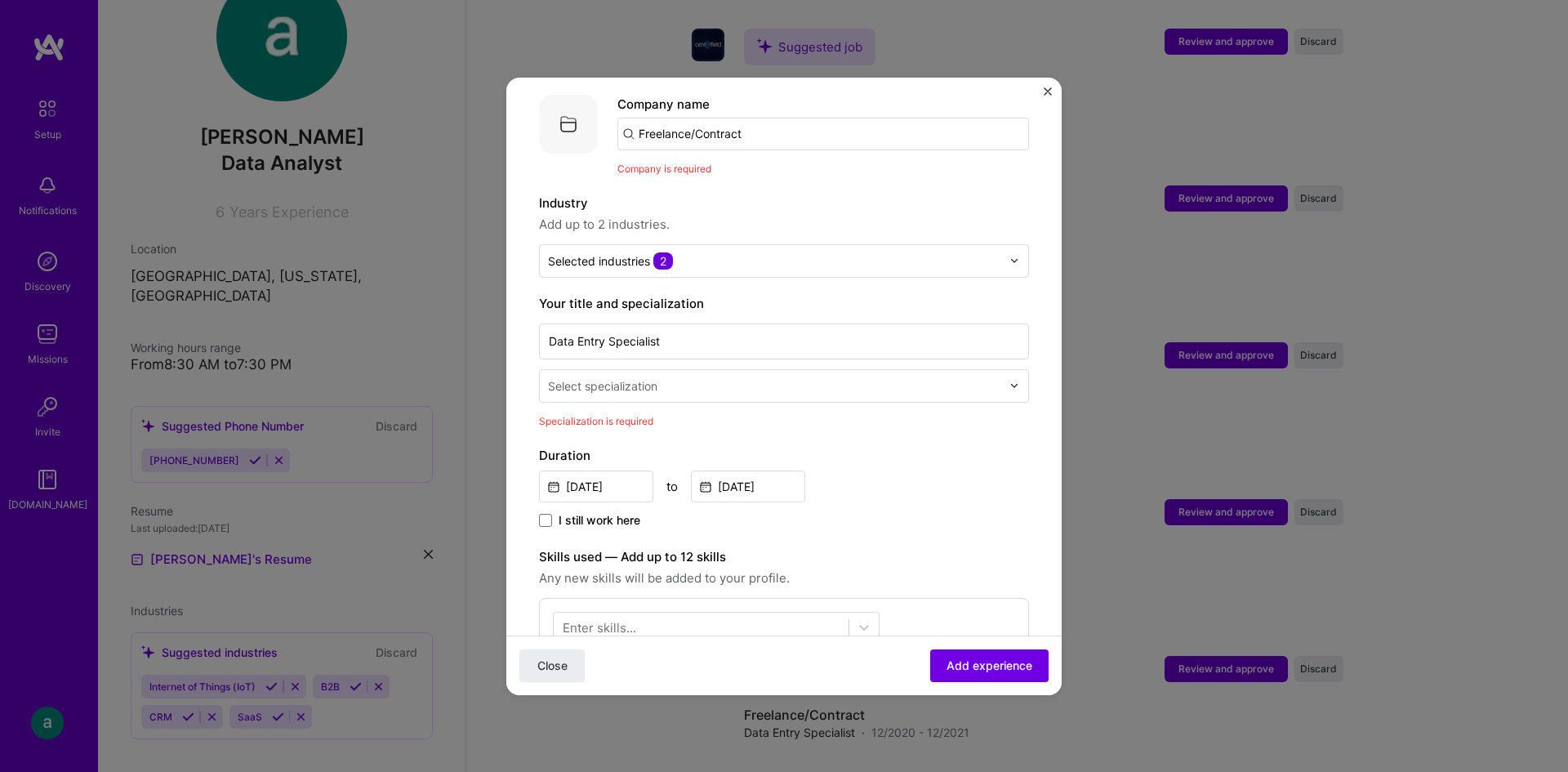
scroll to position [245, 0]
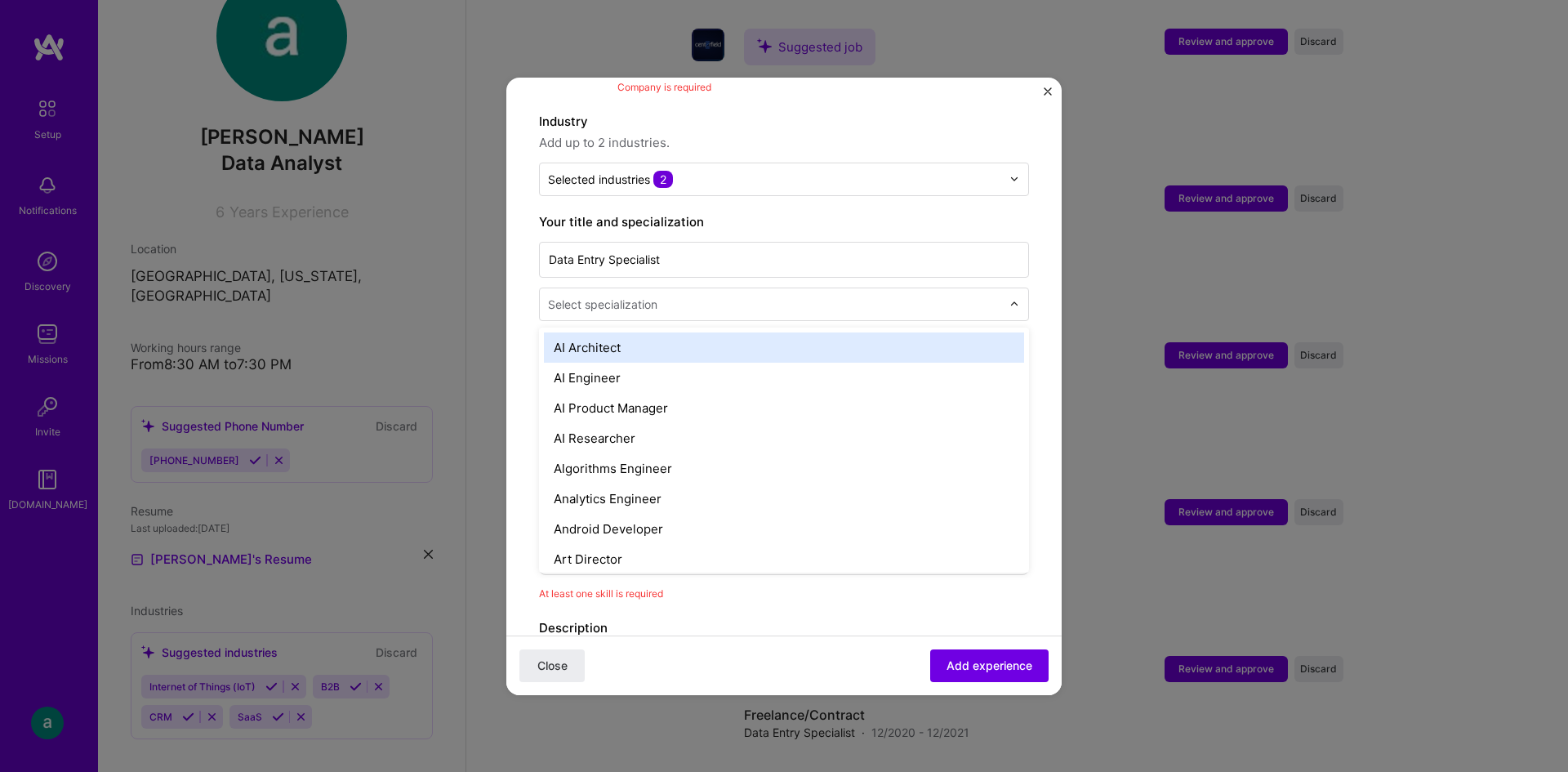
click at [642, 296] on div "Select specialization" at bounding box center [602, 304] width 110 height 17
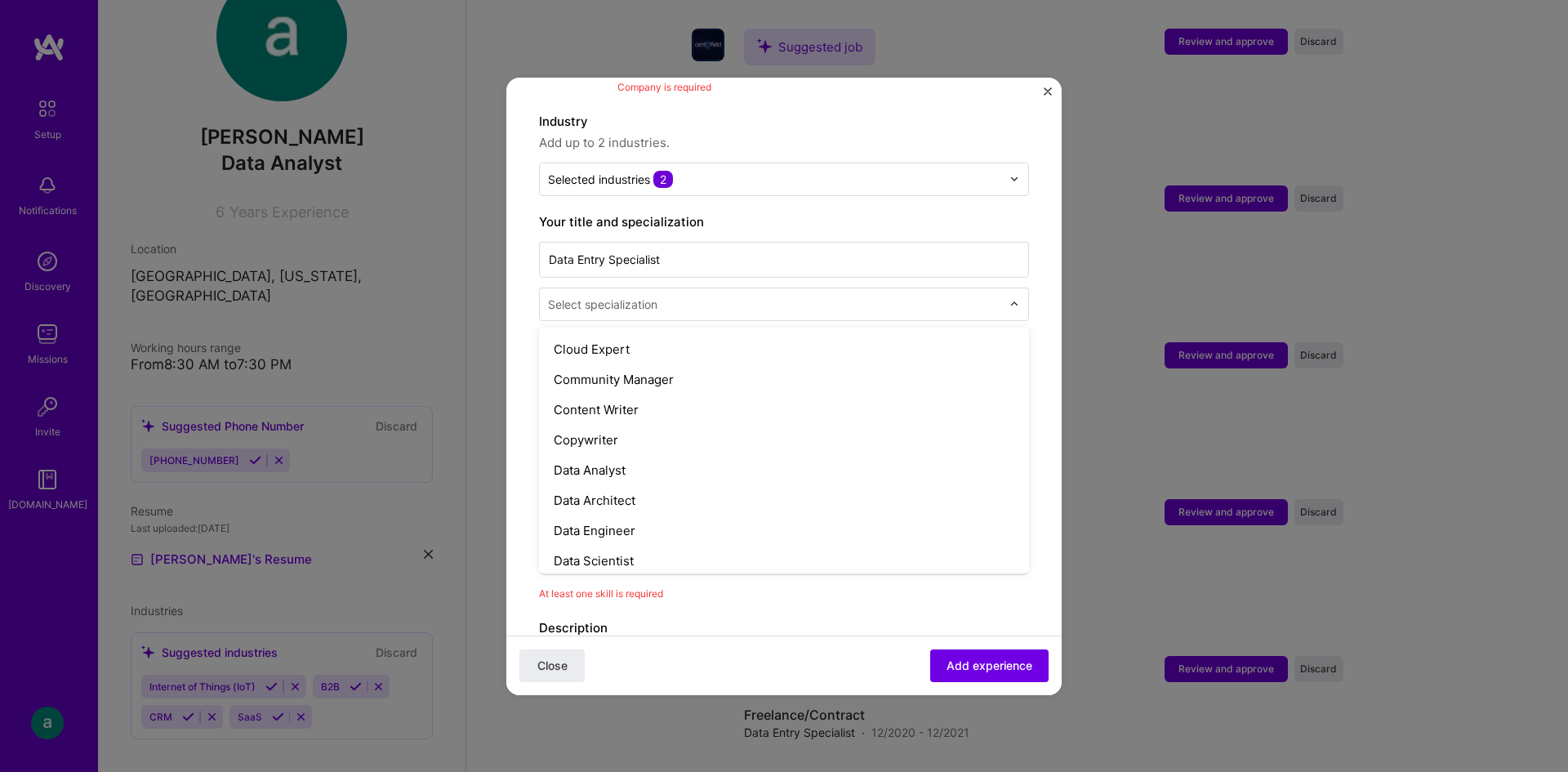
scroll to position [490, 0]
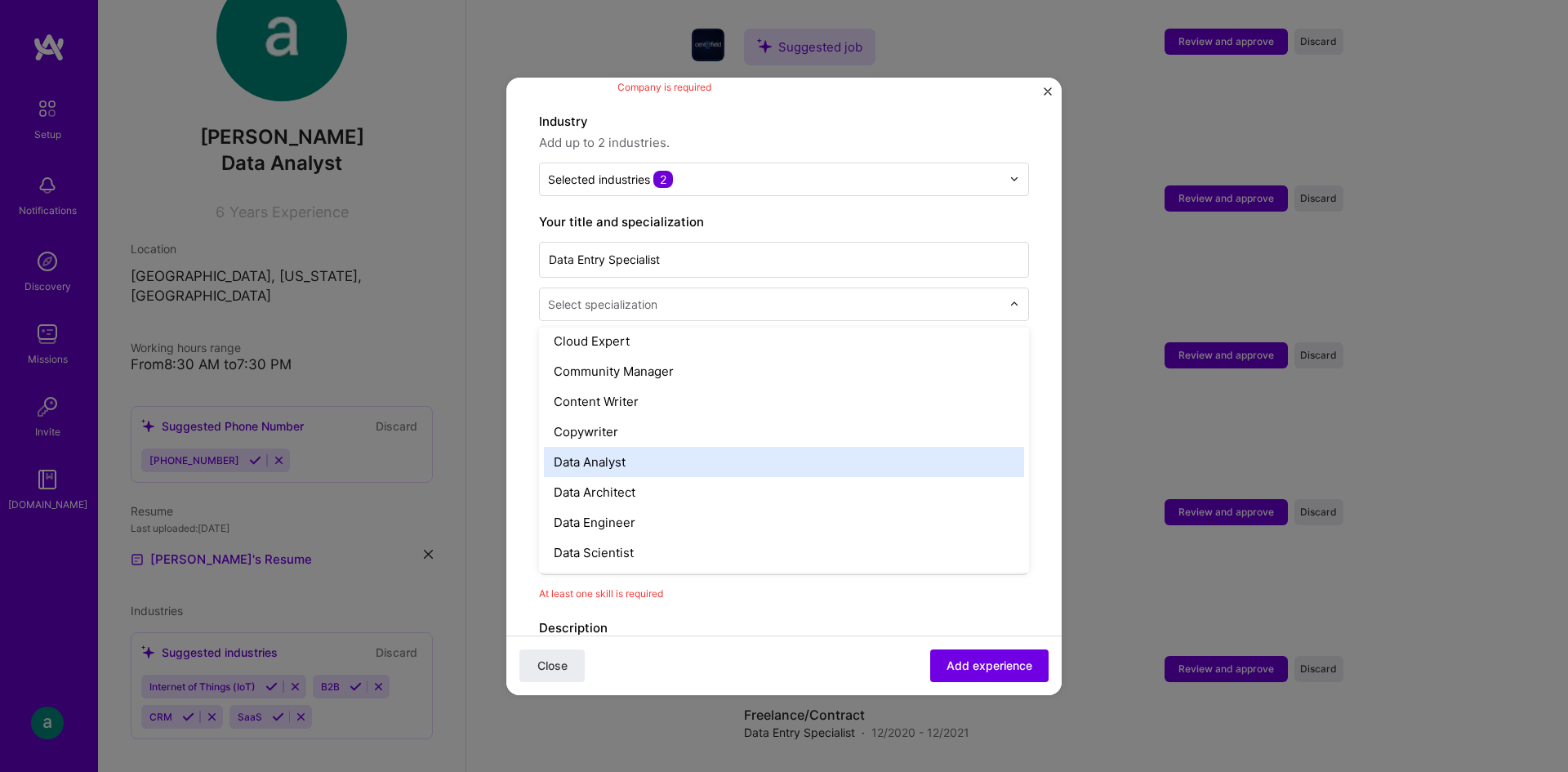
click at [734, 455] on div "Data Analyst" at bounding box center [784, 461] width 480 height 30
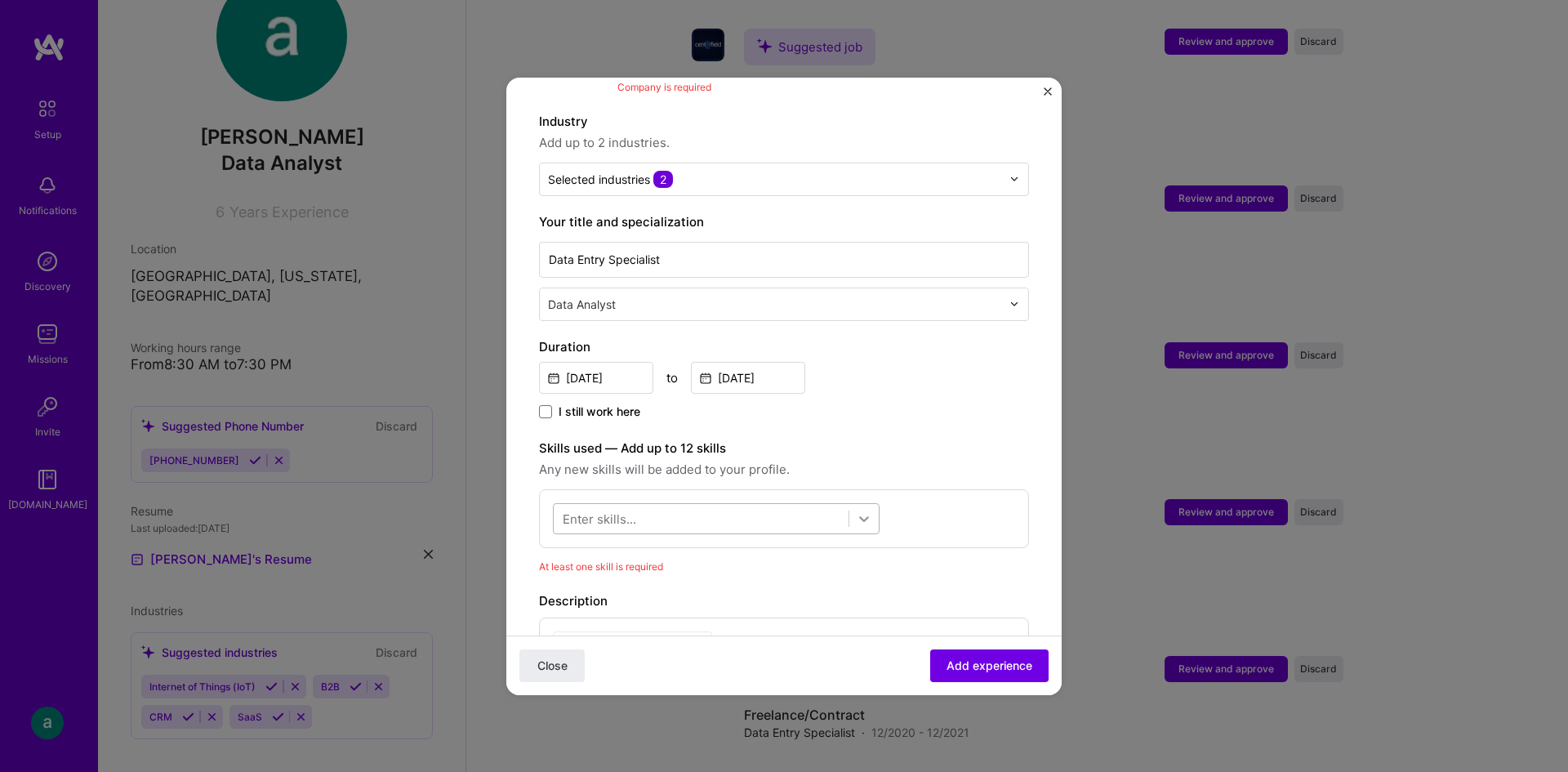
click at [862, 511] on icon at bounding box center [863, 518] width 16 height 16
click at [971, 438] on label "Skills used — Add up to 12 skills" at bounding box center [784, 448] width 490 height 20
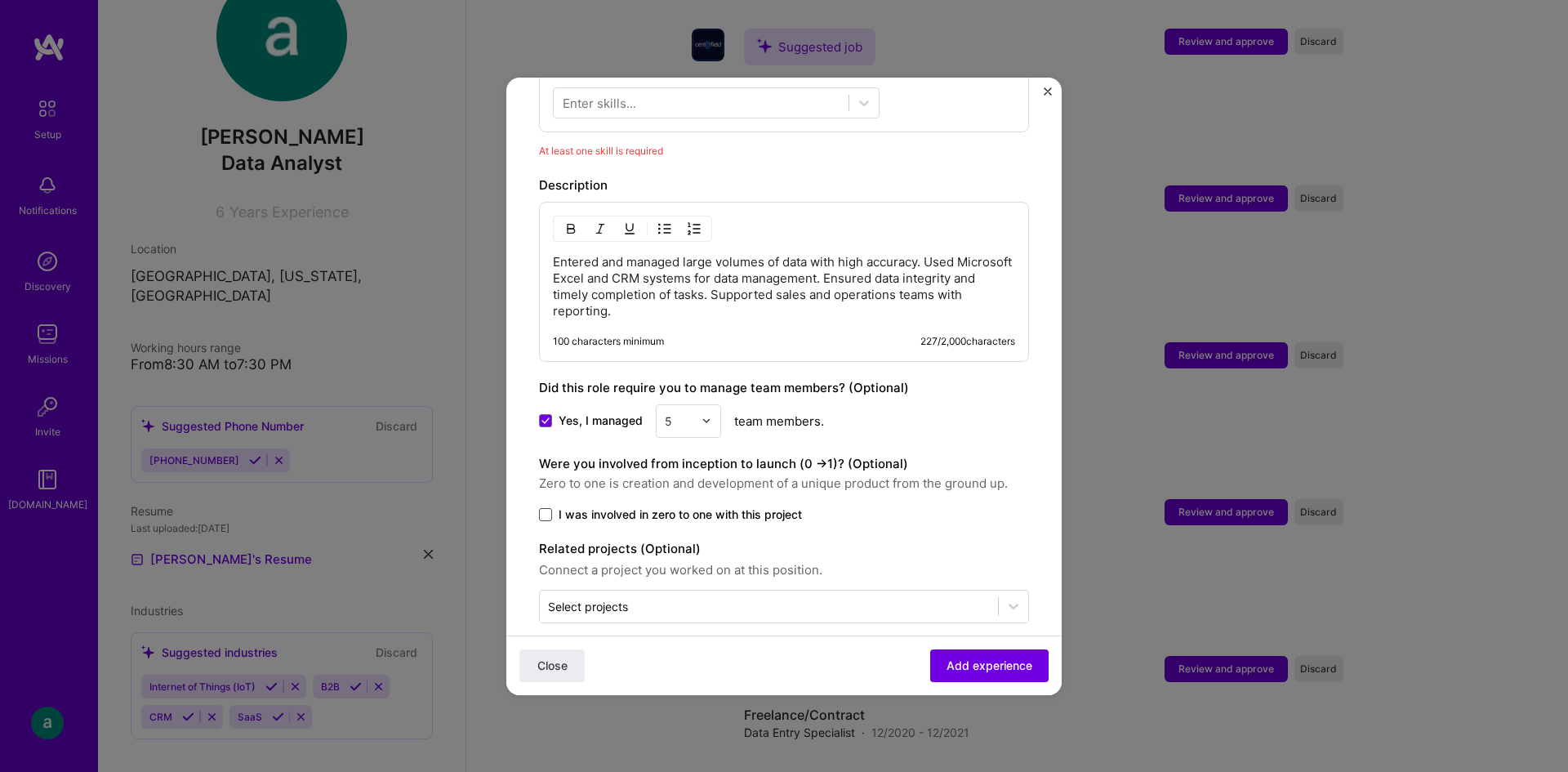
scroll to position [664, 0]
click at [980, 666] on span "Add experience" at bounding box center [988, 664] width 85 height 16
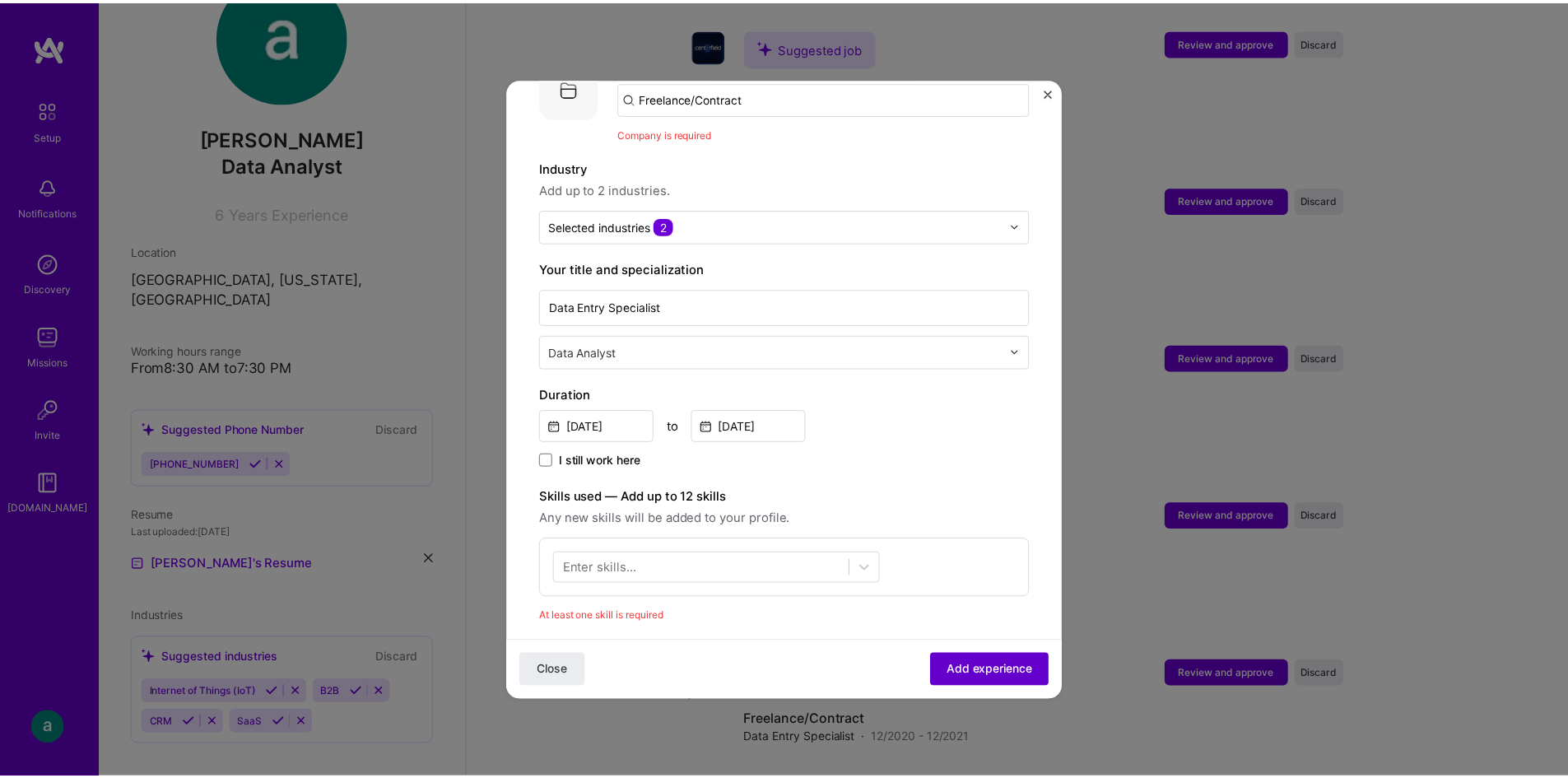
scroll to position [164, 0]
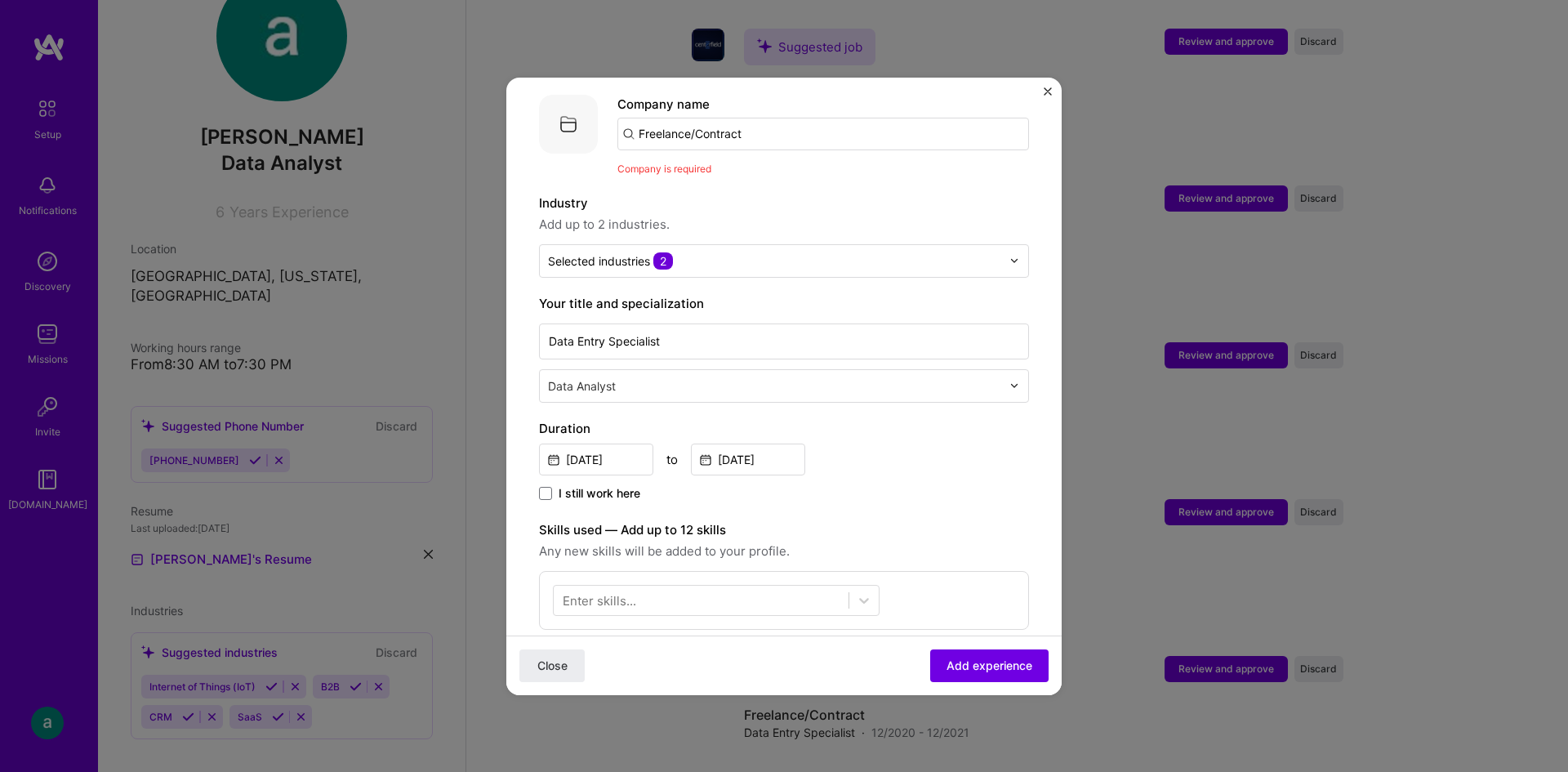
click at [751, 117] on input "Freelance/Contract" at bounding box center [823, 134] width 411 height 33
click at [1044, 94] on img "Close" at bounding box center [1047, 91] width 8 height 8
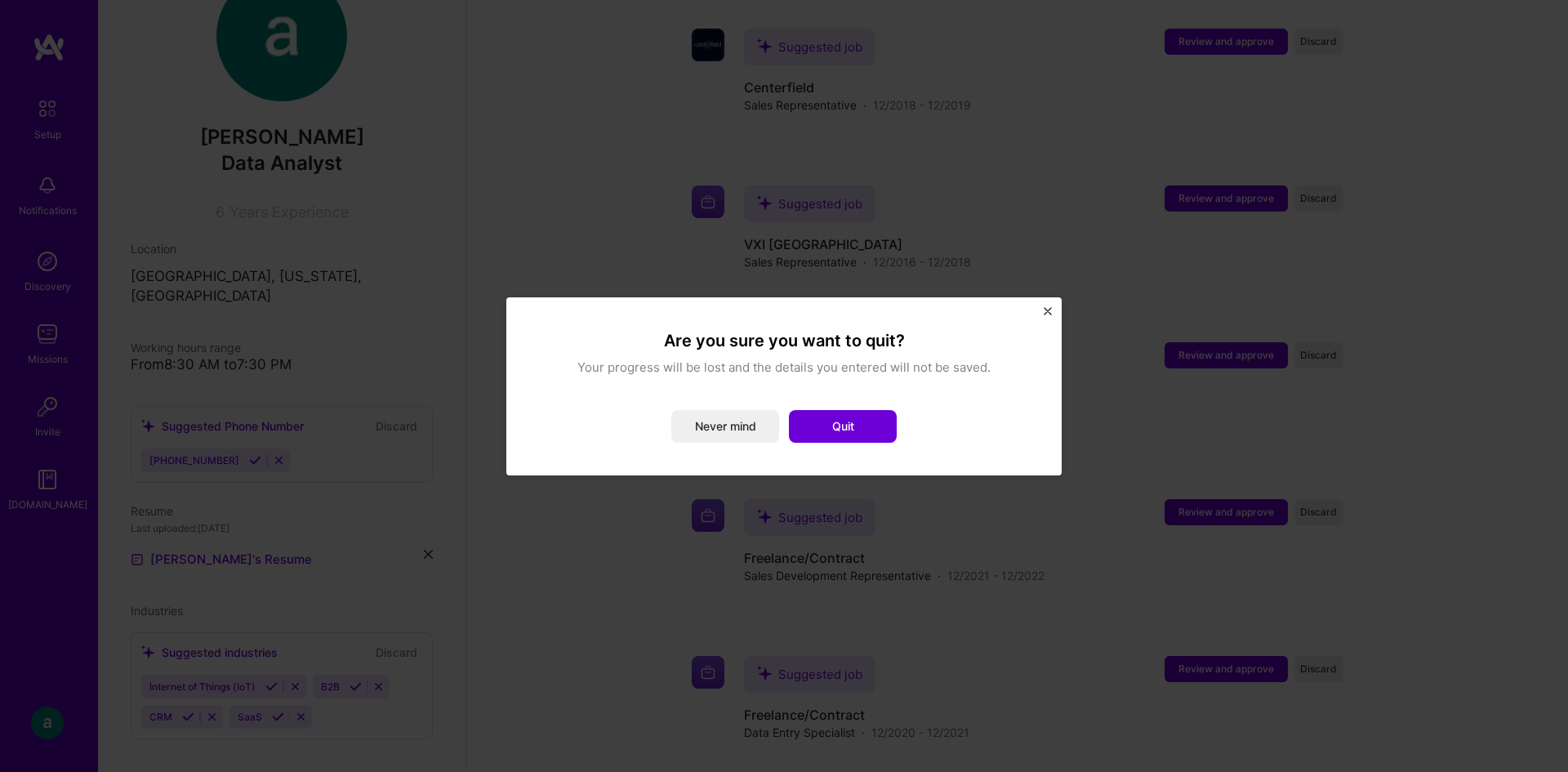
click at [1051, 311] on img "Close" at bounding box center [1047, 311] width 8 height 8
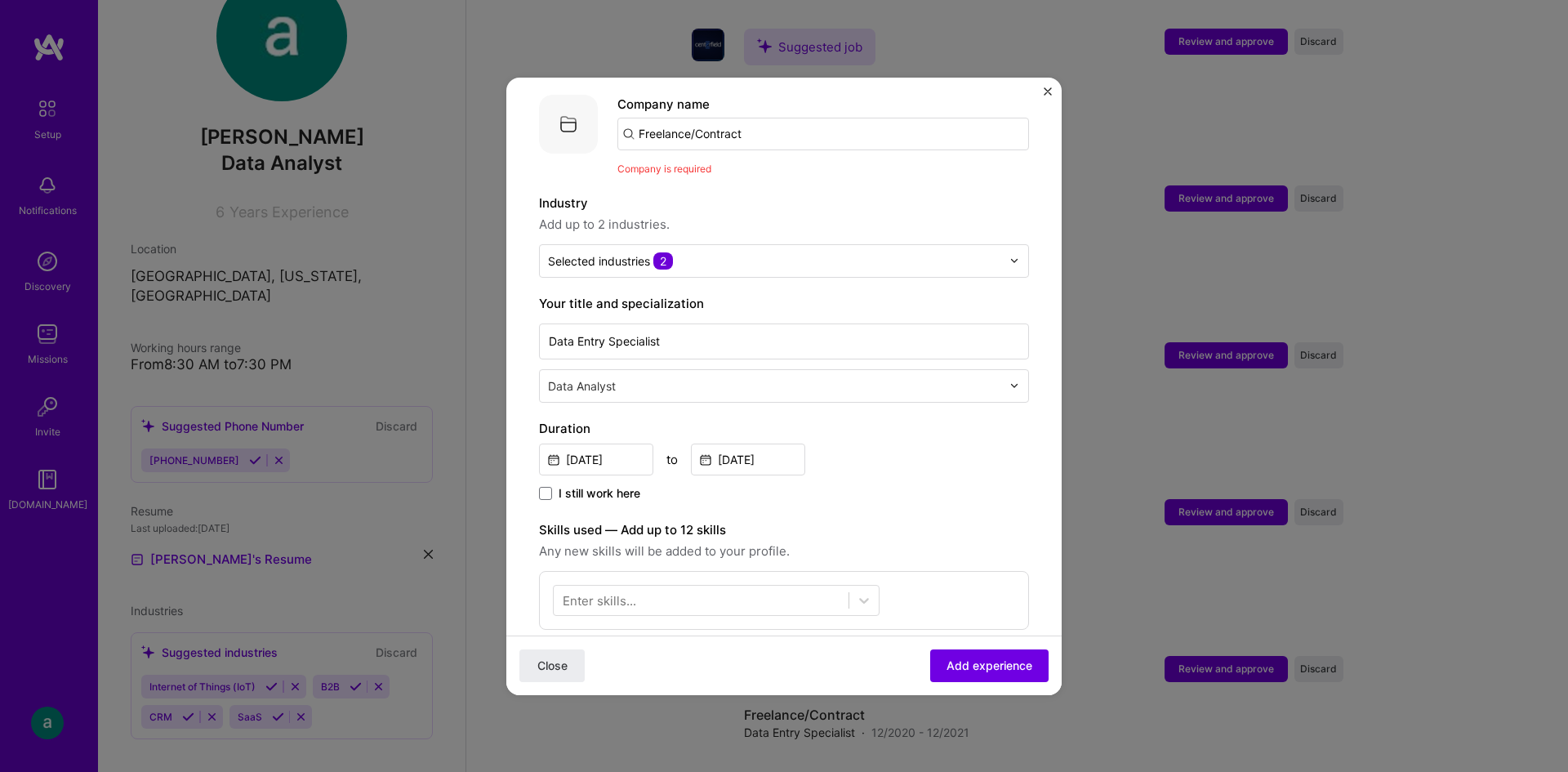
click at [879, 20] on div "Adding suggested job This job is suggested based on your LinkedIn, resume or [D…" at bounding box center [784, 386] width 1568 height 772
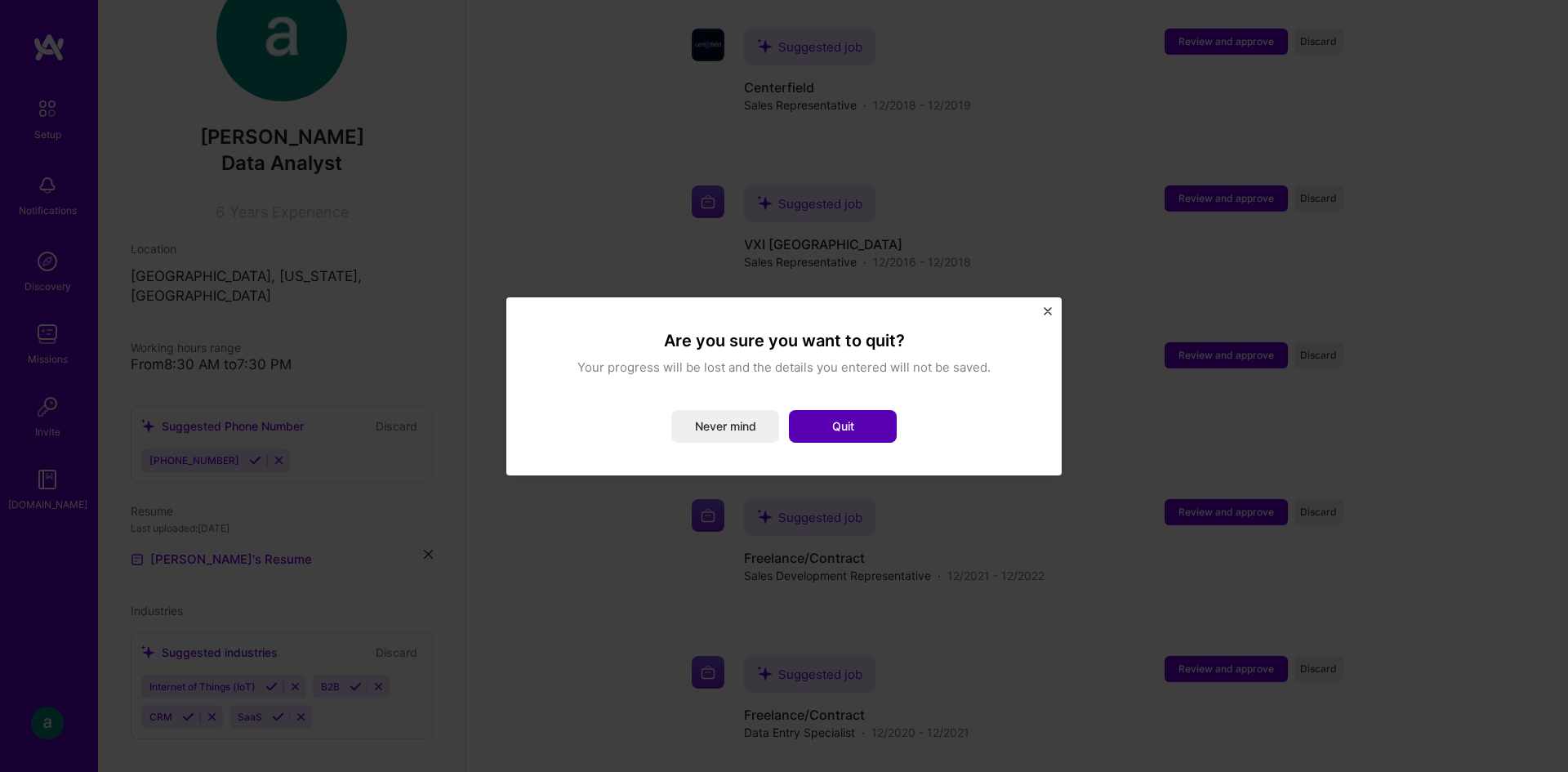
click at [825, 427] on button "Quit" at bounding box center [843, 426] width 108 height 33
